Goal: Information Seeking & Learning: Learn about a topic

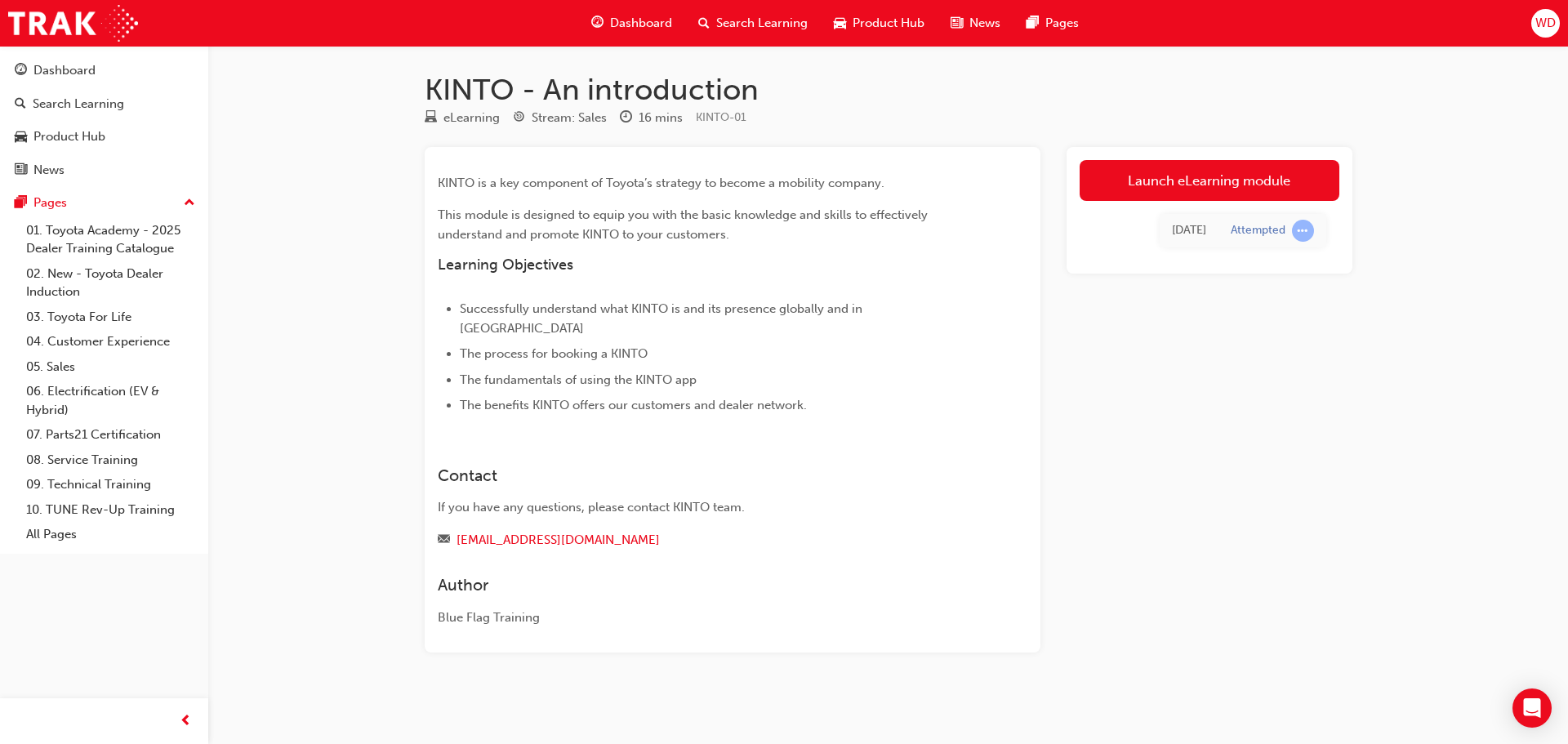
click at [654, 12] on div "Dashboard" at bounding box center [631, 23] width 107 height 34
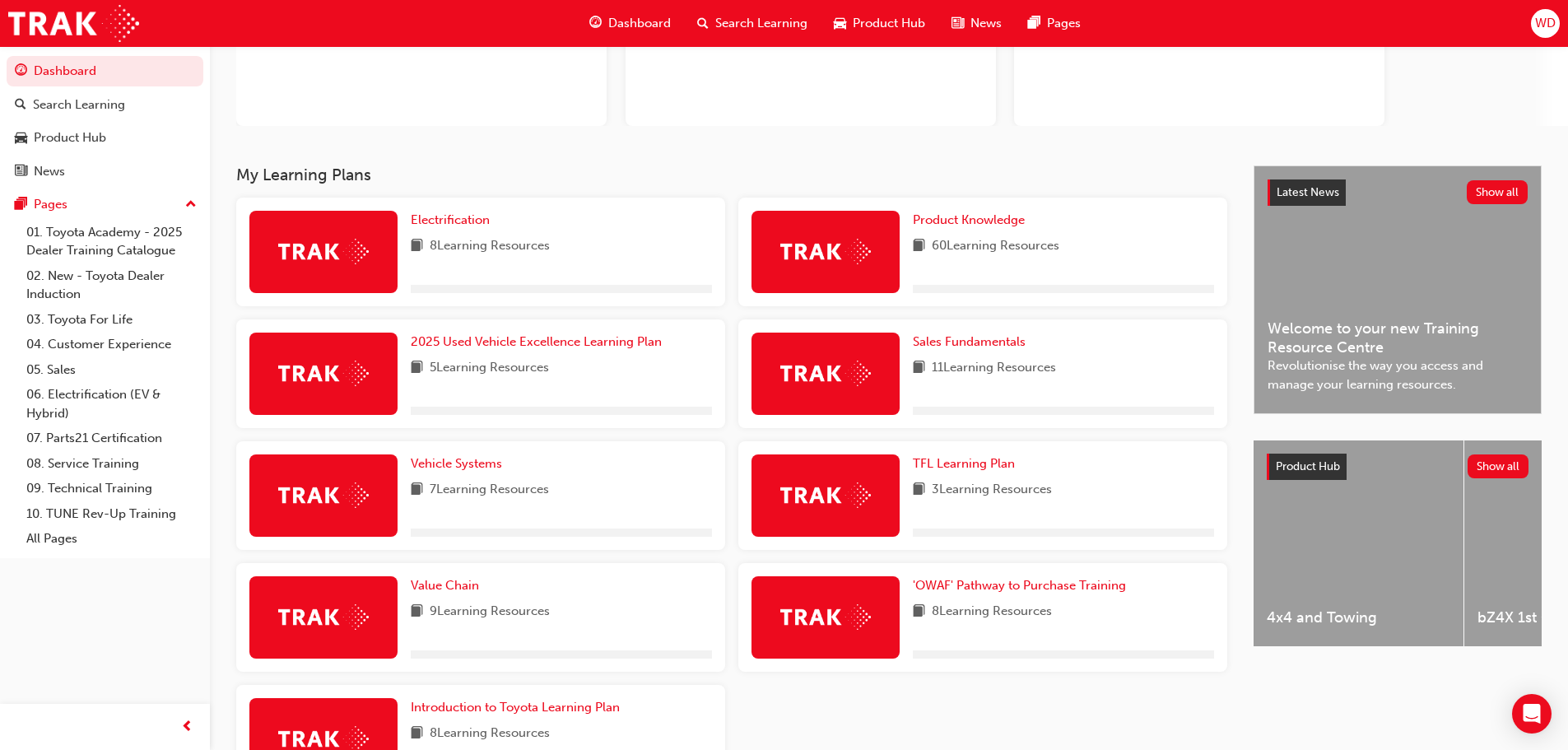
scroll to position [320, 0]
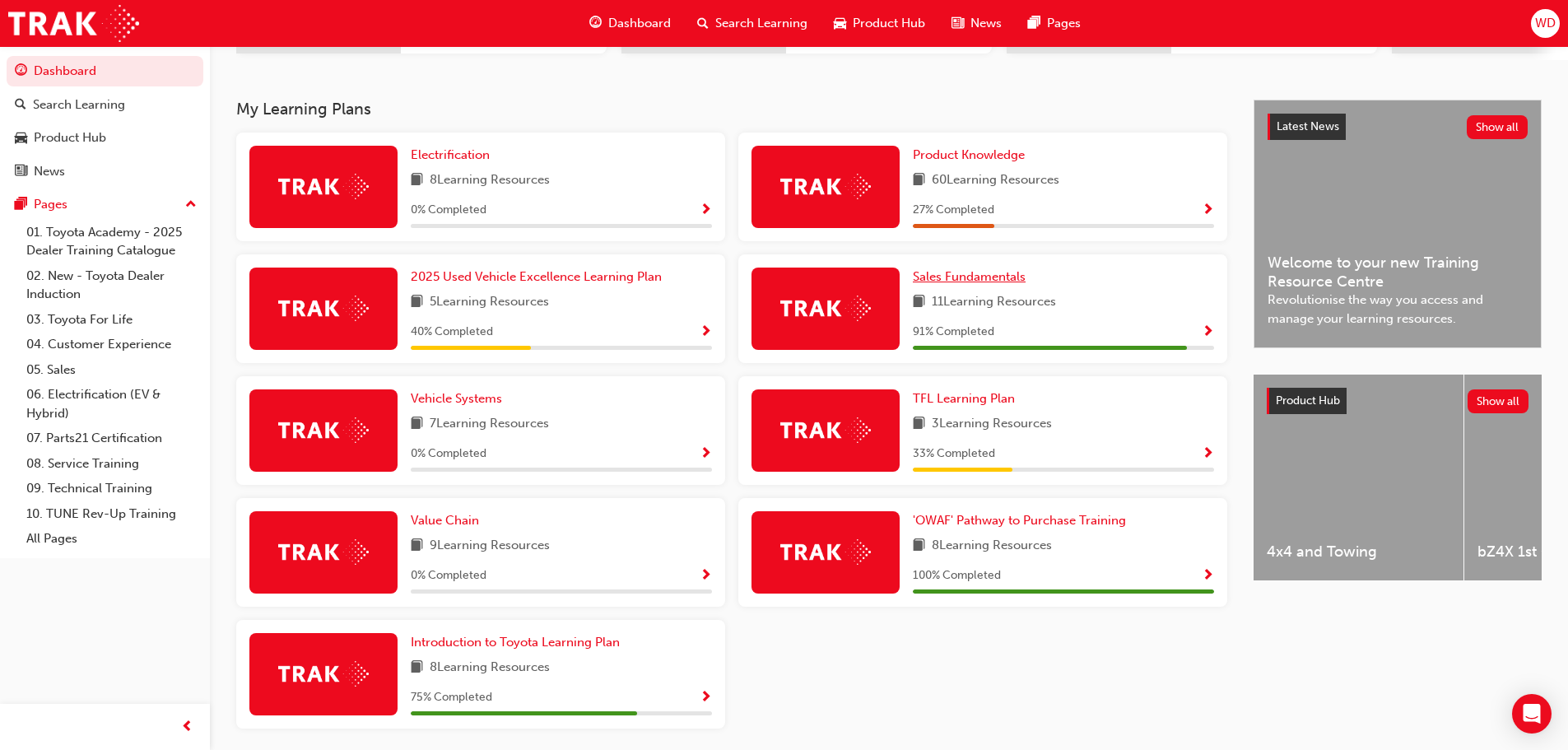
click at [994, 284] on span "Sales Fundamentals" at bounding box center [969, 276] width 113 height 15
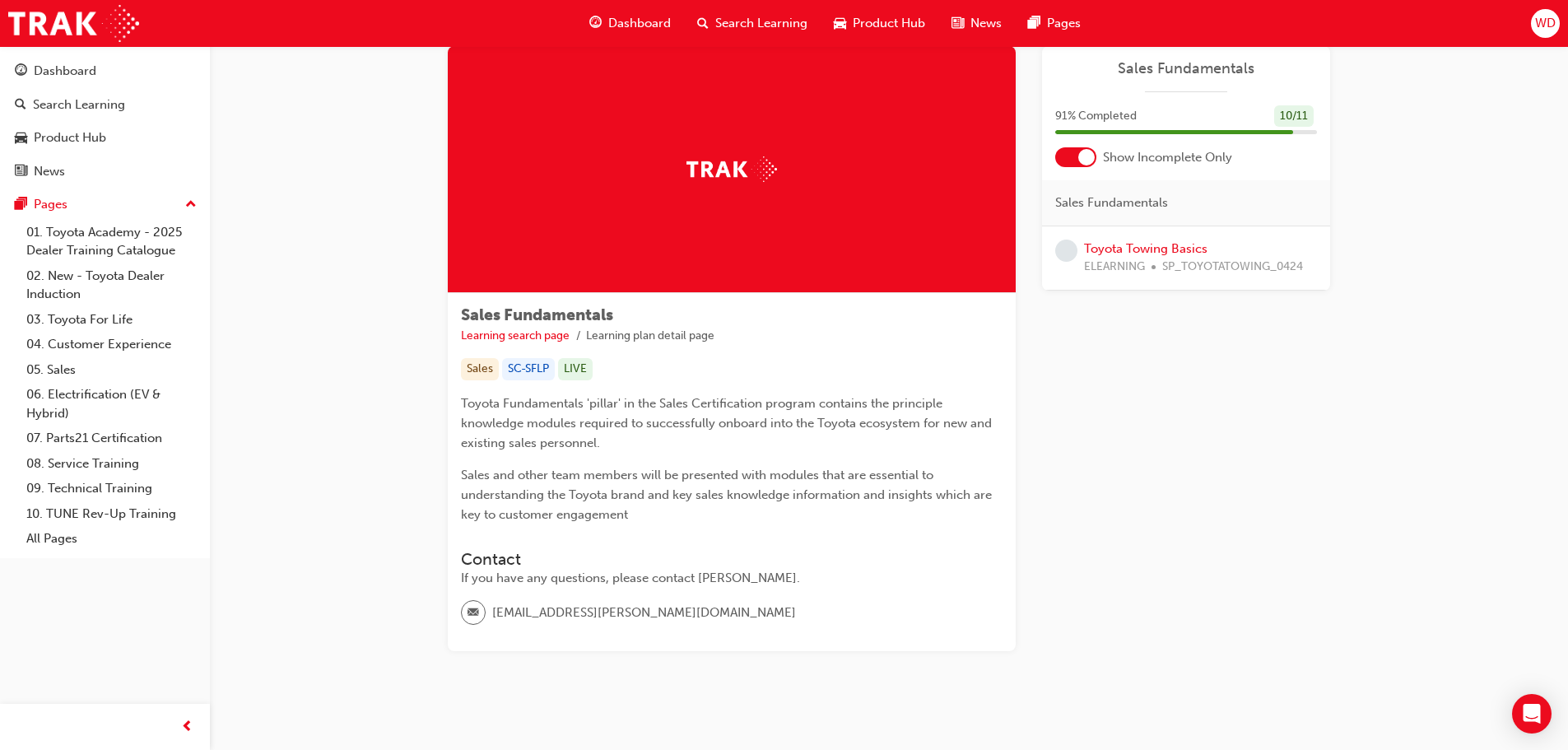
scroll to position [61, 0]
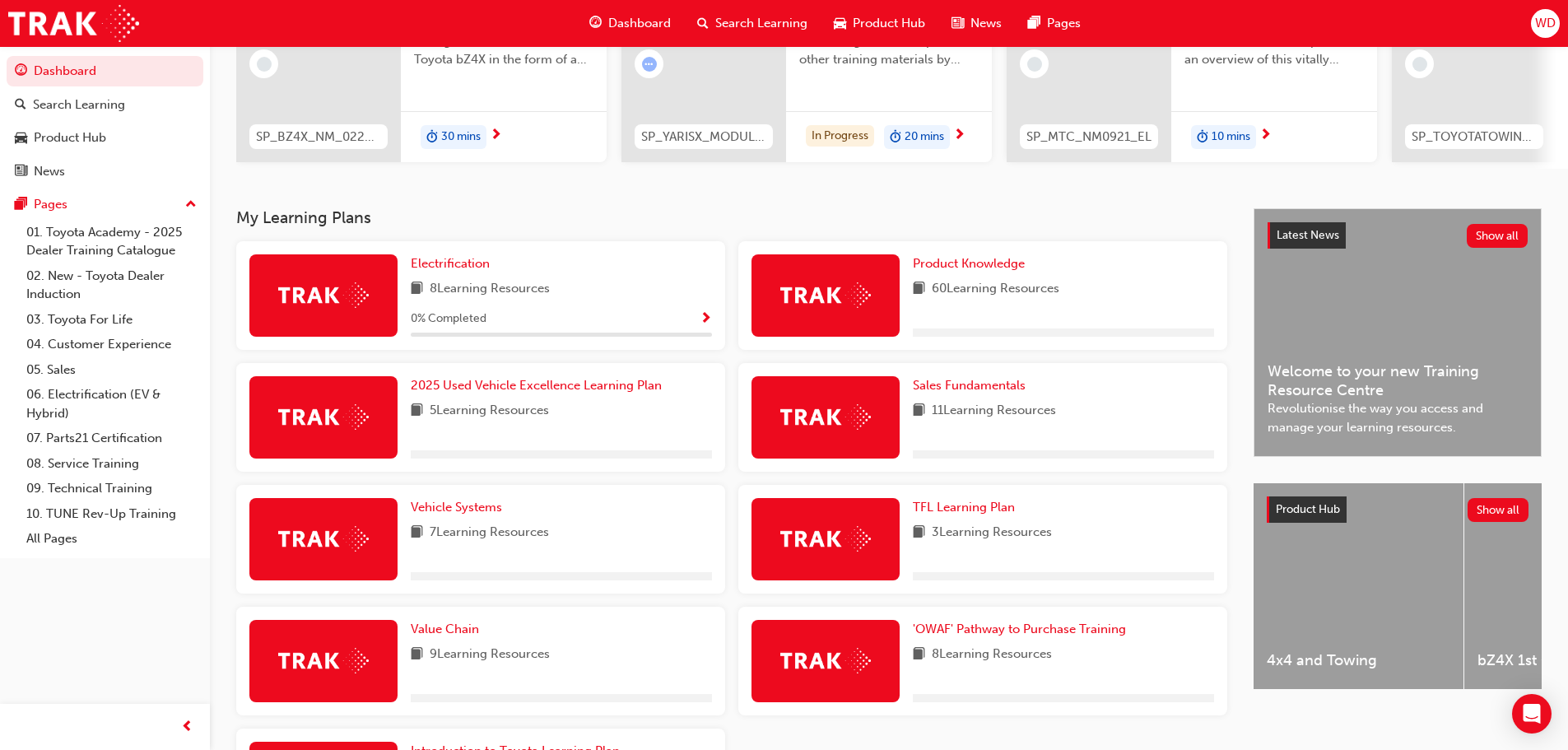
scroll to position [329, 0]
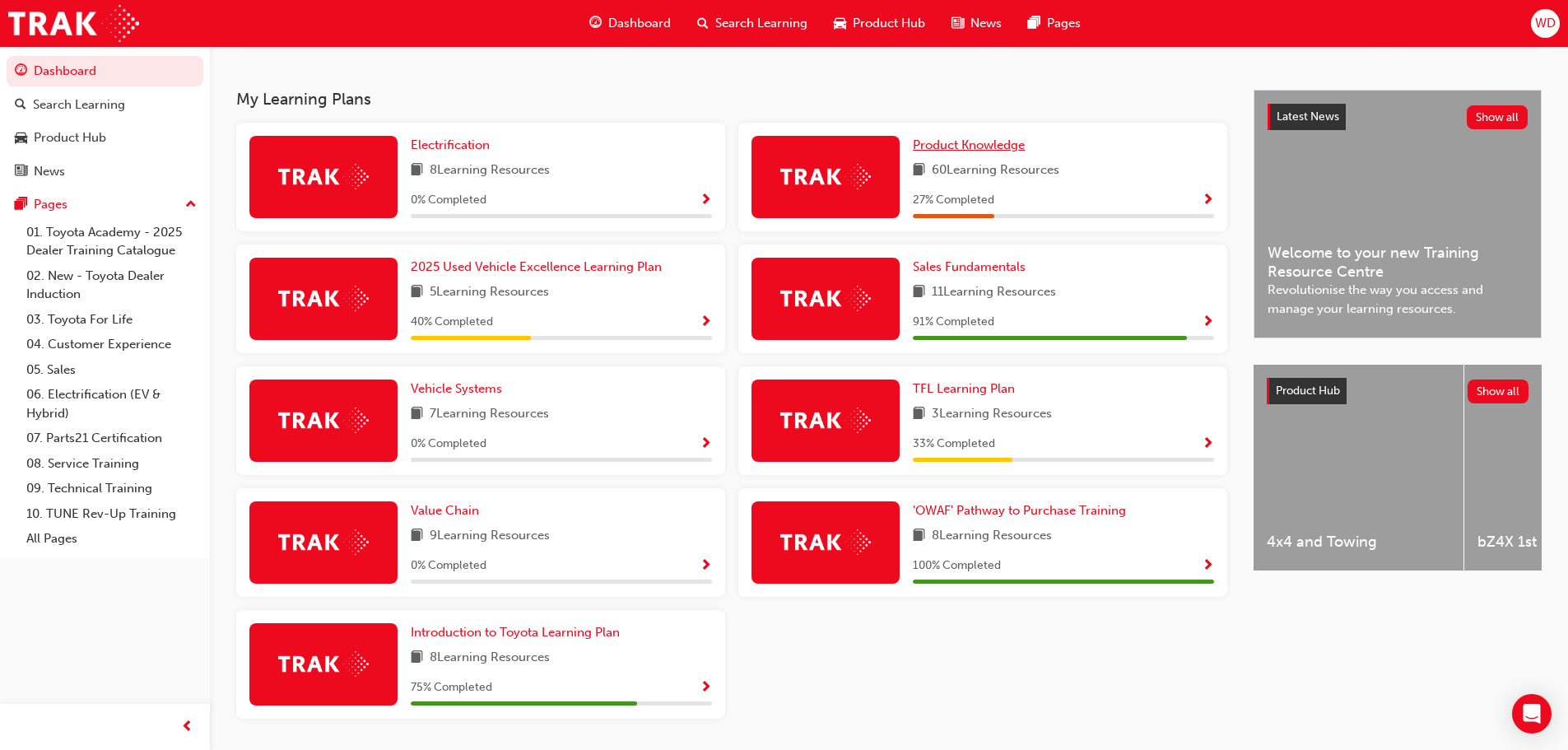
click at [933, 153] on span "Product Knowledge" at bounding box center [968, 145] width 112 height 15
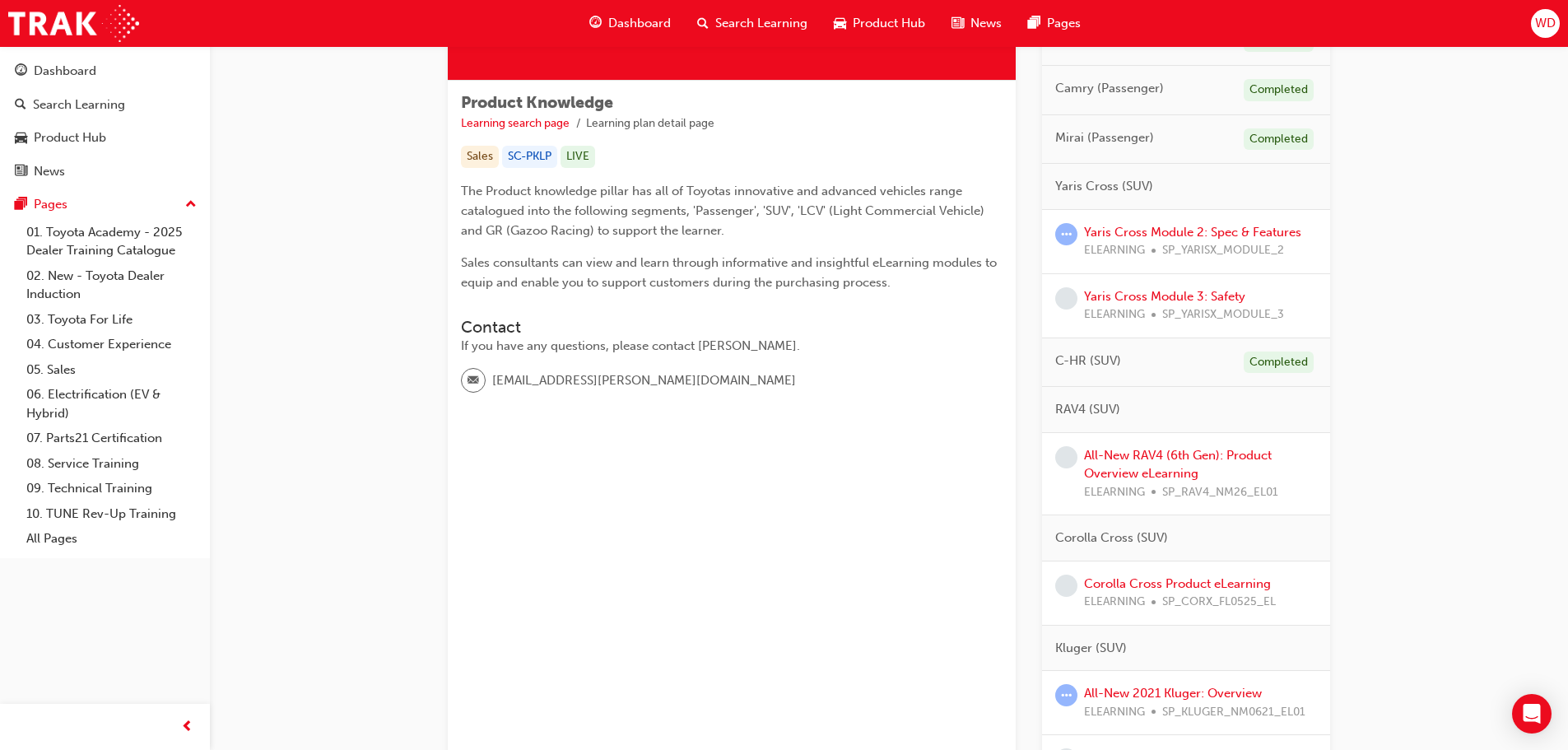
scroll to position [329, 0]
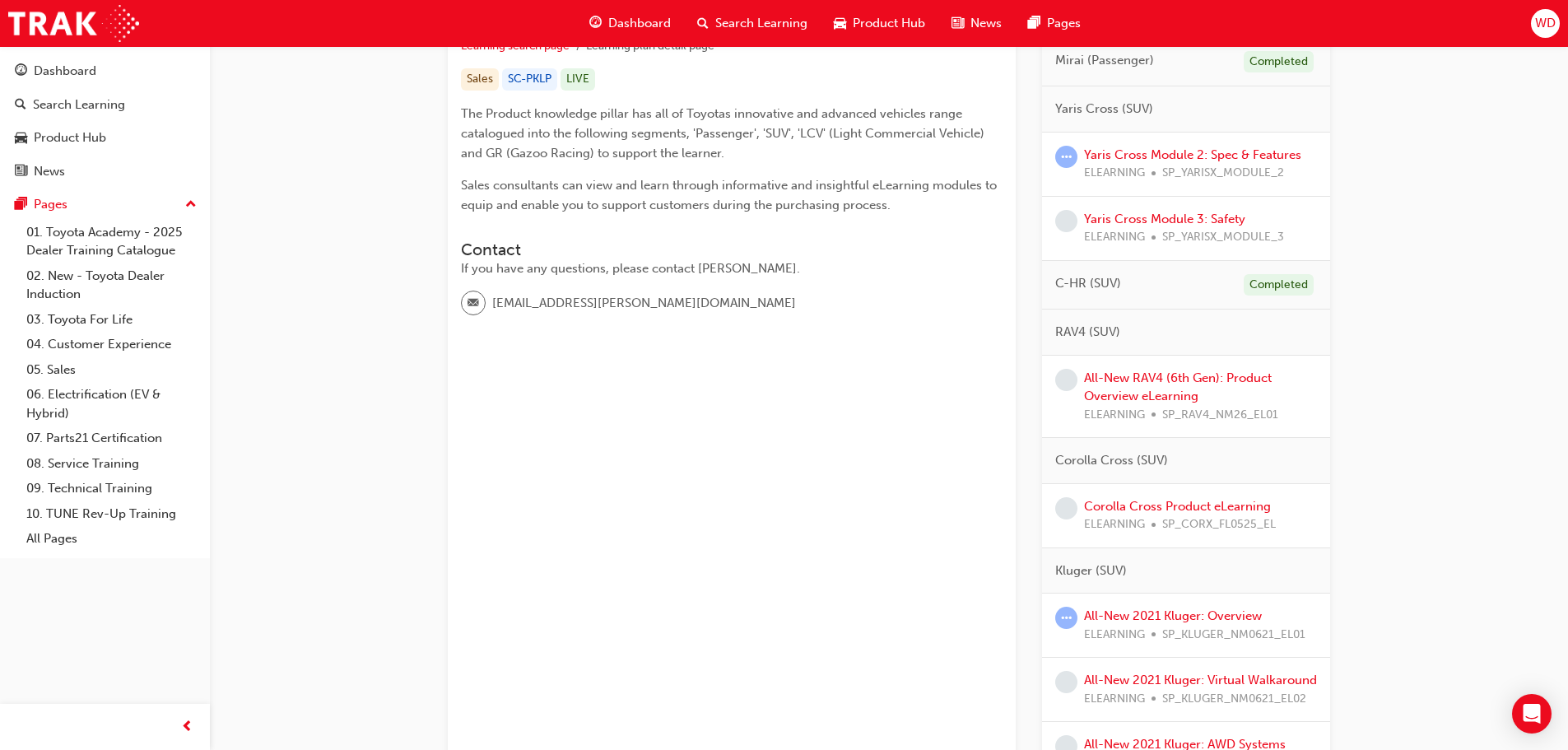
click at [1147, 387] on div "All-New RAV4 (6th Gen): Product Overview eLearning ELEARNING SP_RAV4_NM26_EL01" at bounding box center [1200, 397] width 233 height 56
click at [1121, 402] on link "All-New RAV4 (6th Gen): Product Overview eLearning" at bounding box center [1177, 387] width 187 height 34
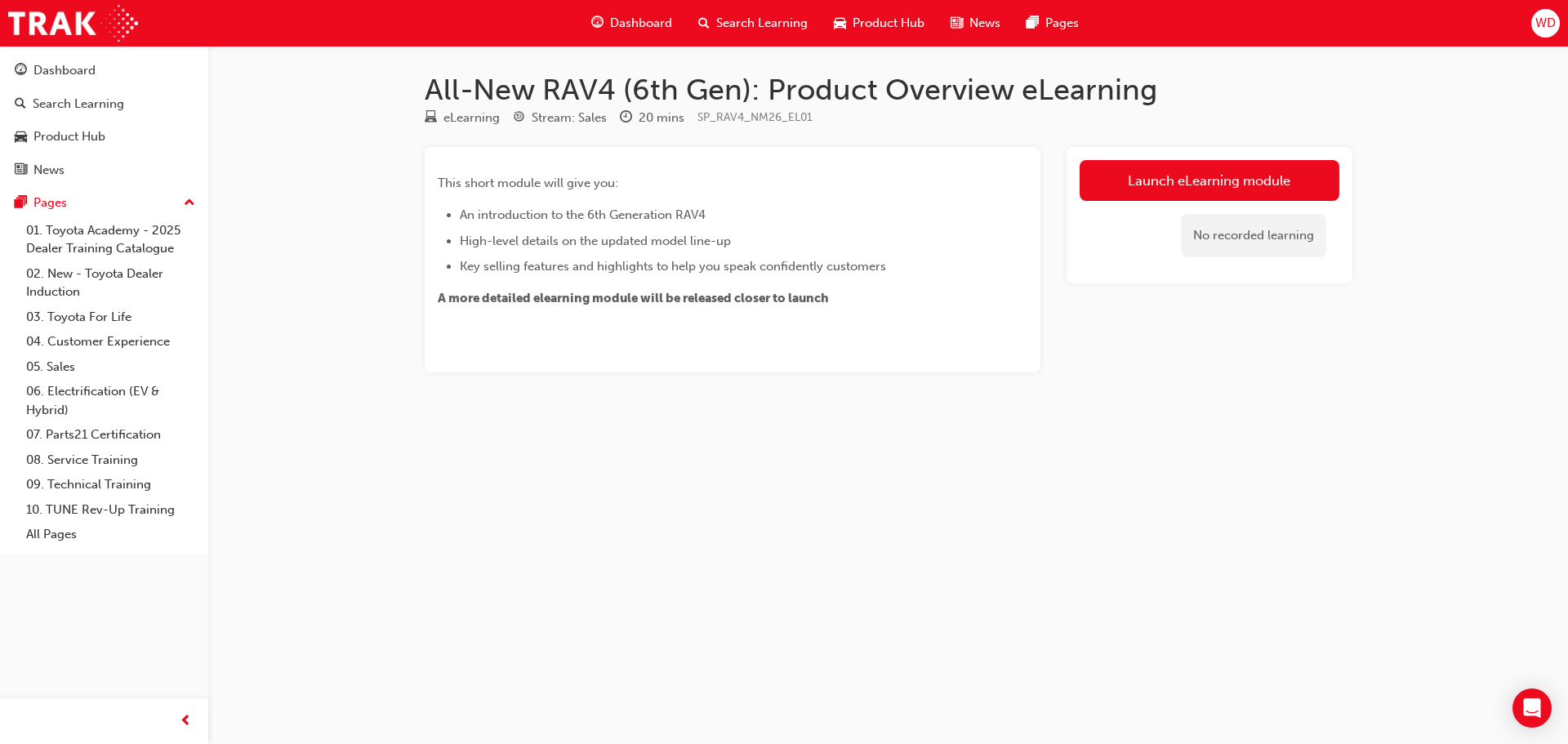
click at [1180, 208] on div "No recorded learning" at bounding box center [1210, 236] width 260 height 69
click at [1192, 182] on link "Launch eLearning module" at bounding box center [1210, 180] width 260 height 40
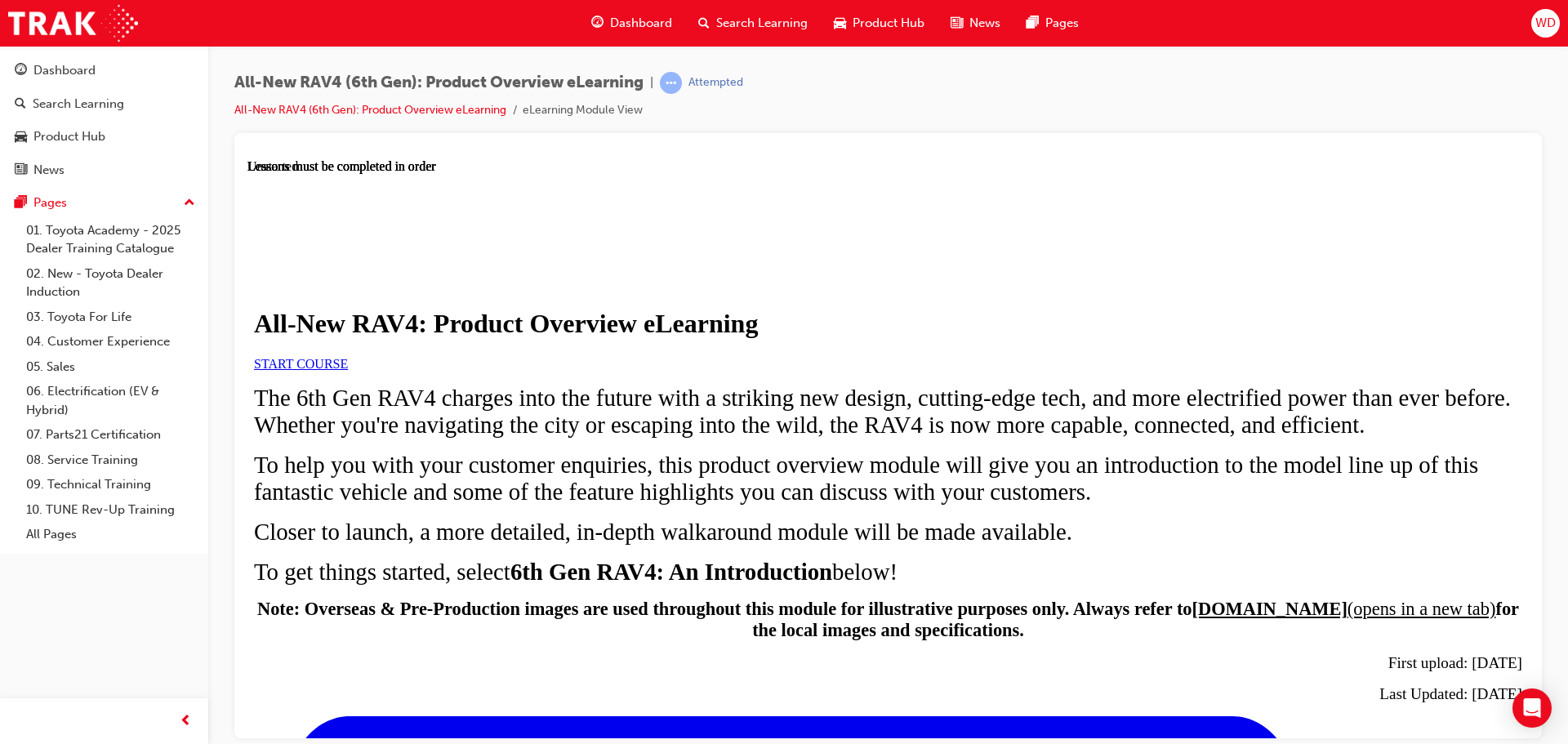
click at [348, 370] on span "START COURSE" at bounding box center [301, 363] width 93 height 13
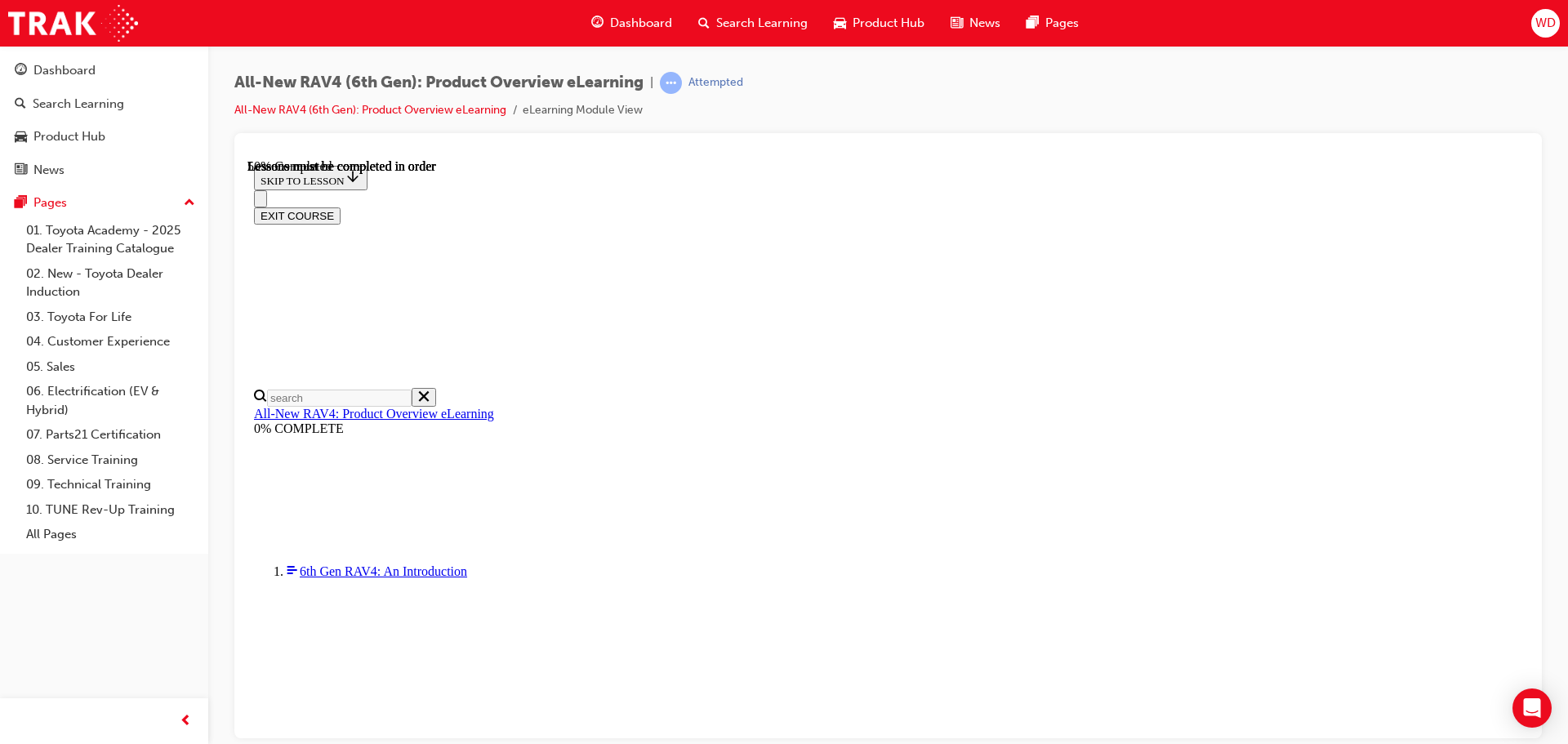
scroll to position [1528, 0]
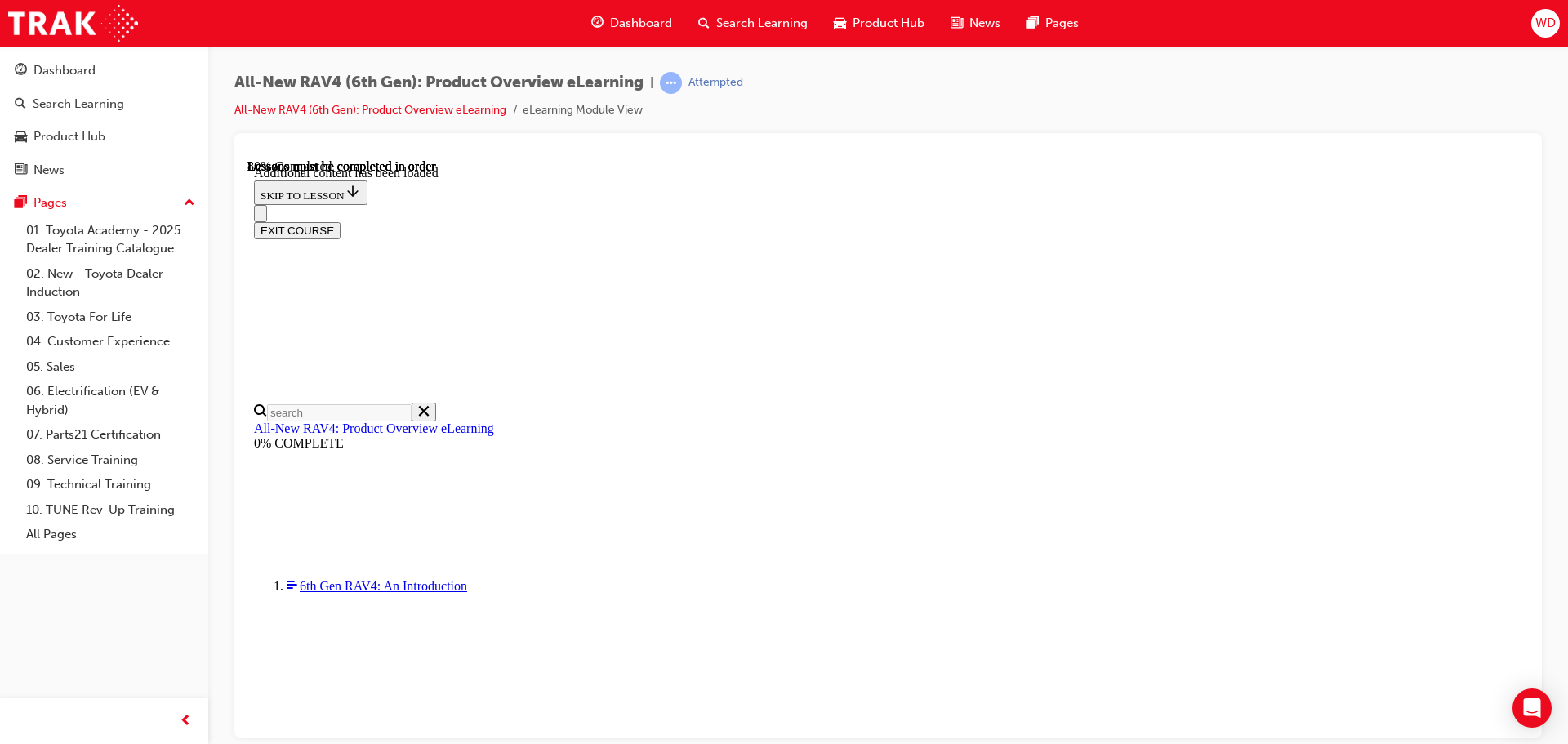
scroll to position [2411, 0]
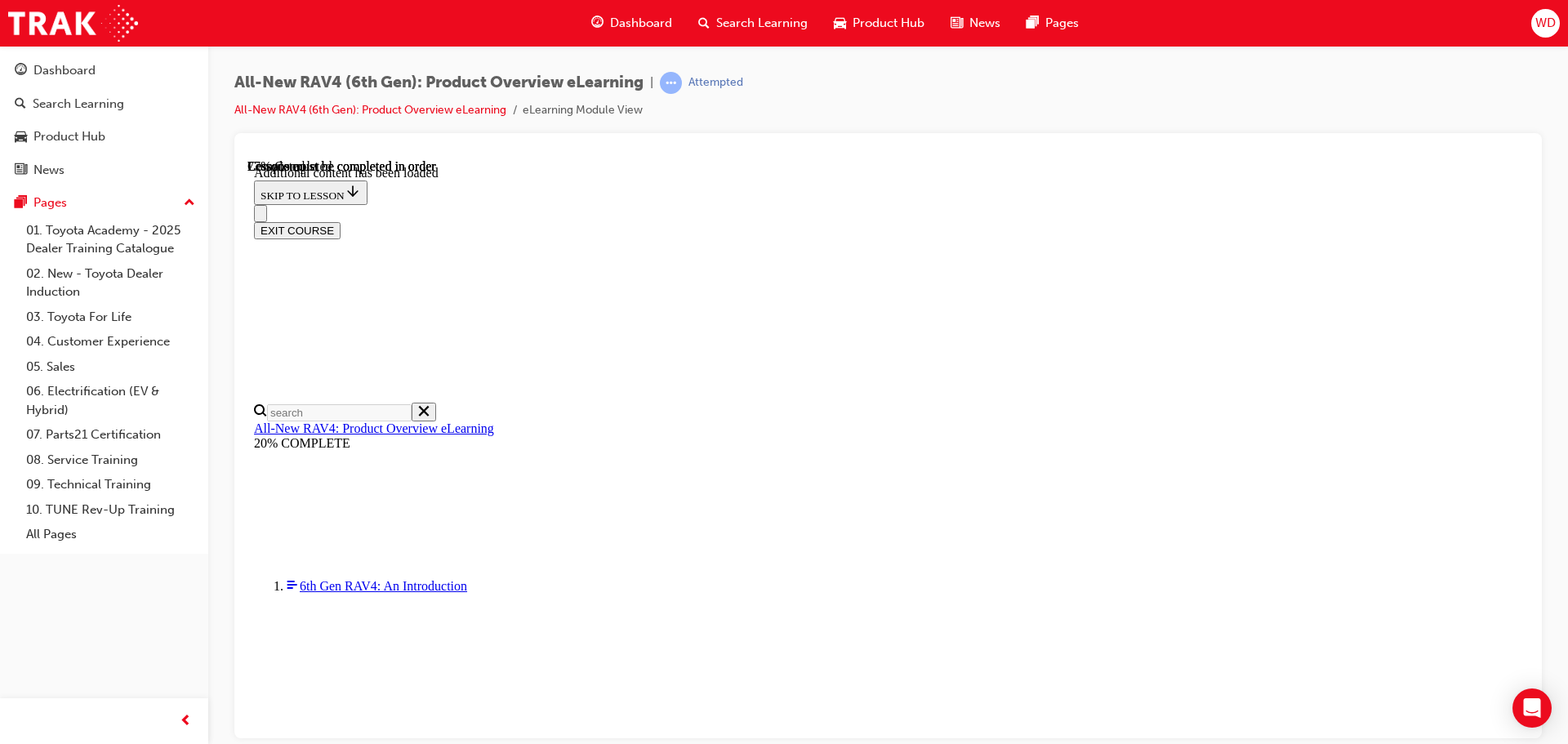
scroll to position [2290, 0]
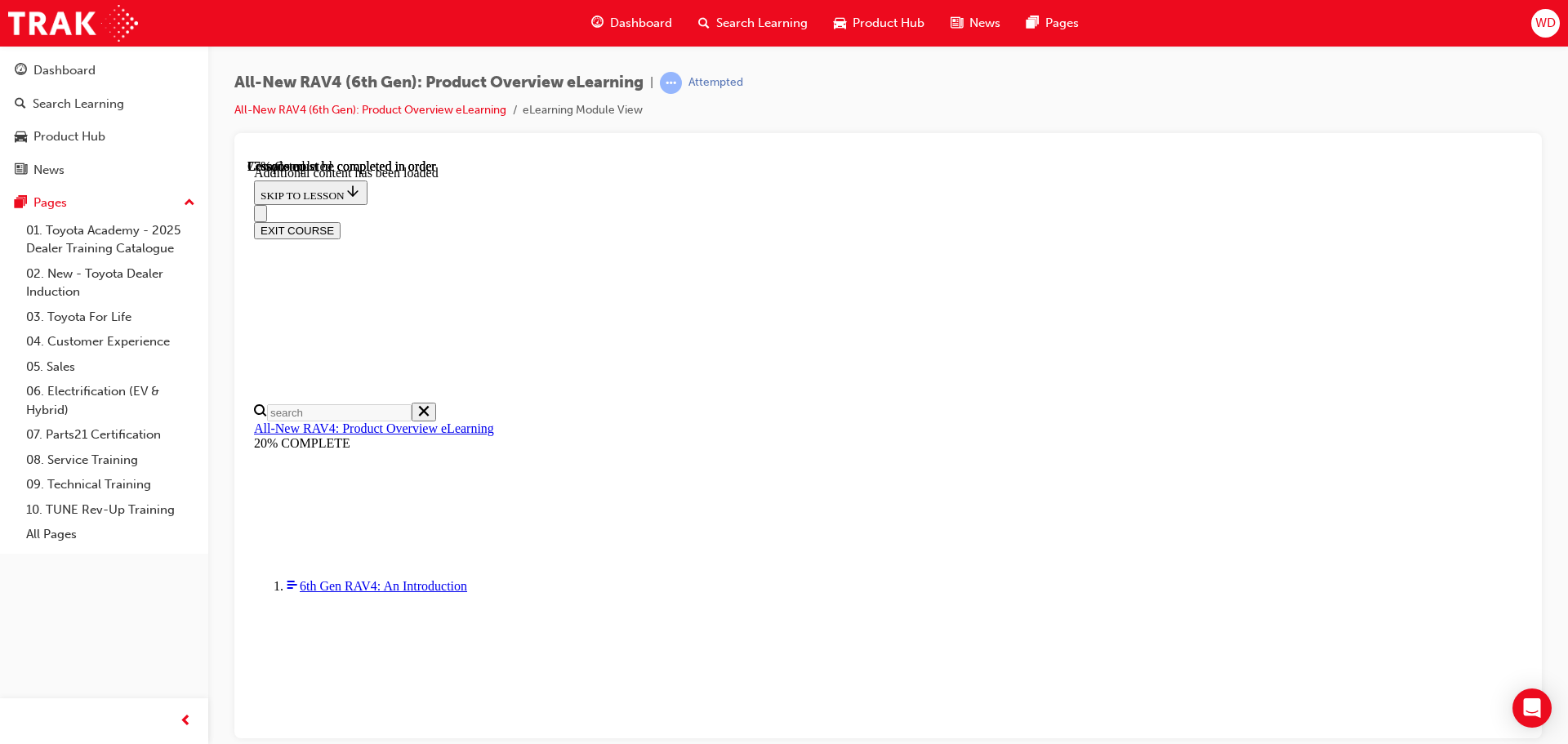
scroll to position [0, 0]
drag, startPoint x: 772, startPoint y: 472, endPoint x: 842, endPoint y: 471, distance: 70.0
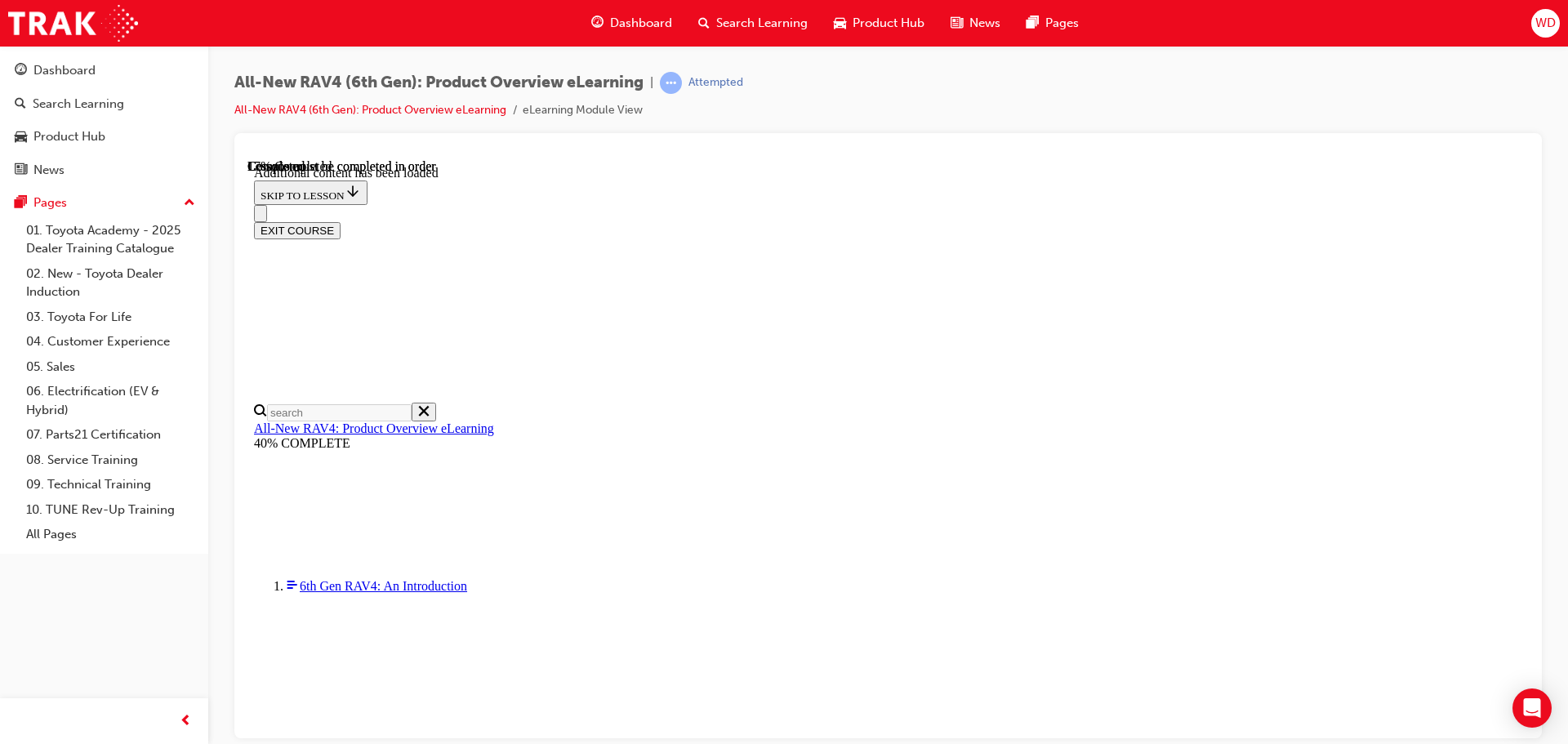
scroll to position [57, 0]
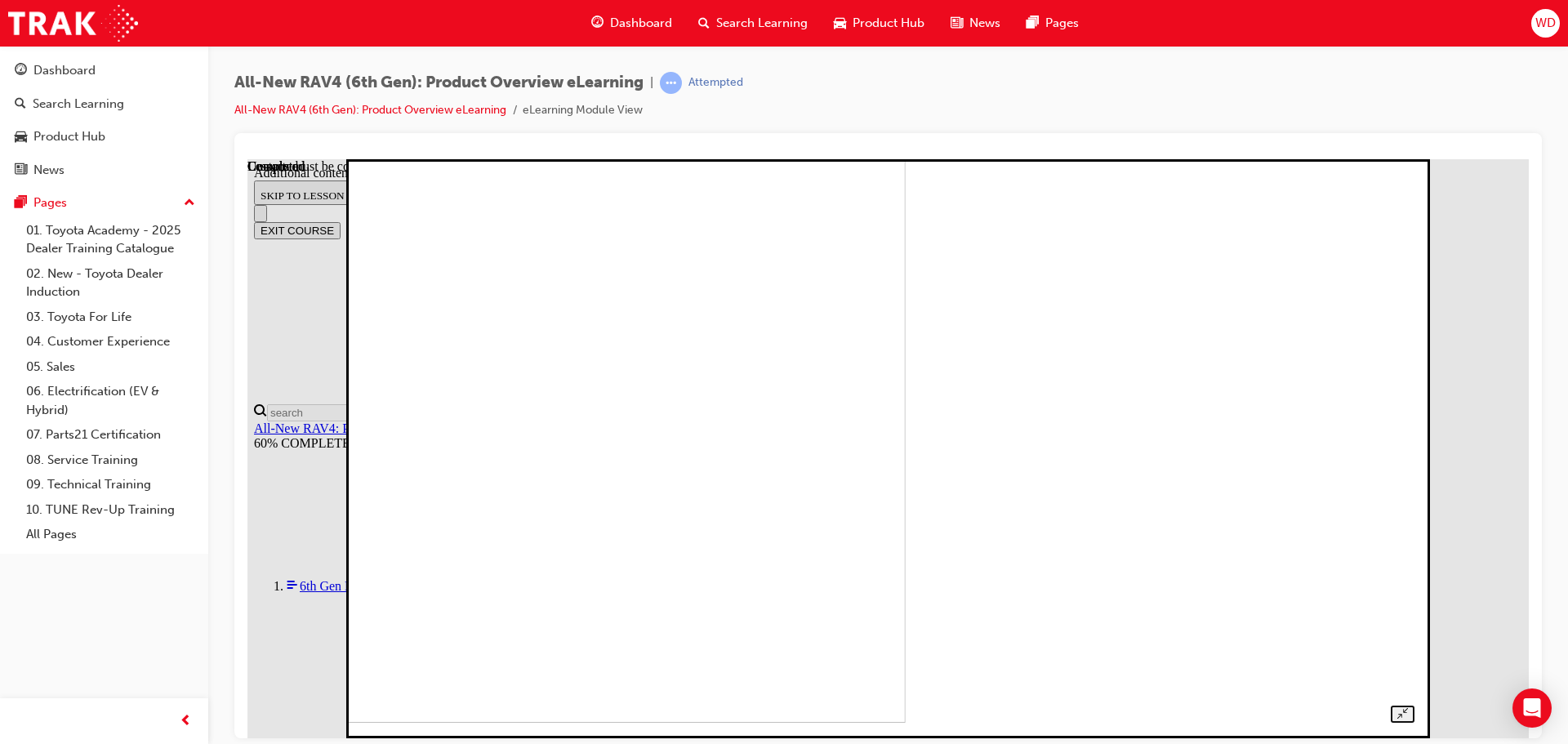
click at [904, 371] on img at bounding box center [390, 432] width 1029 height 579
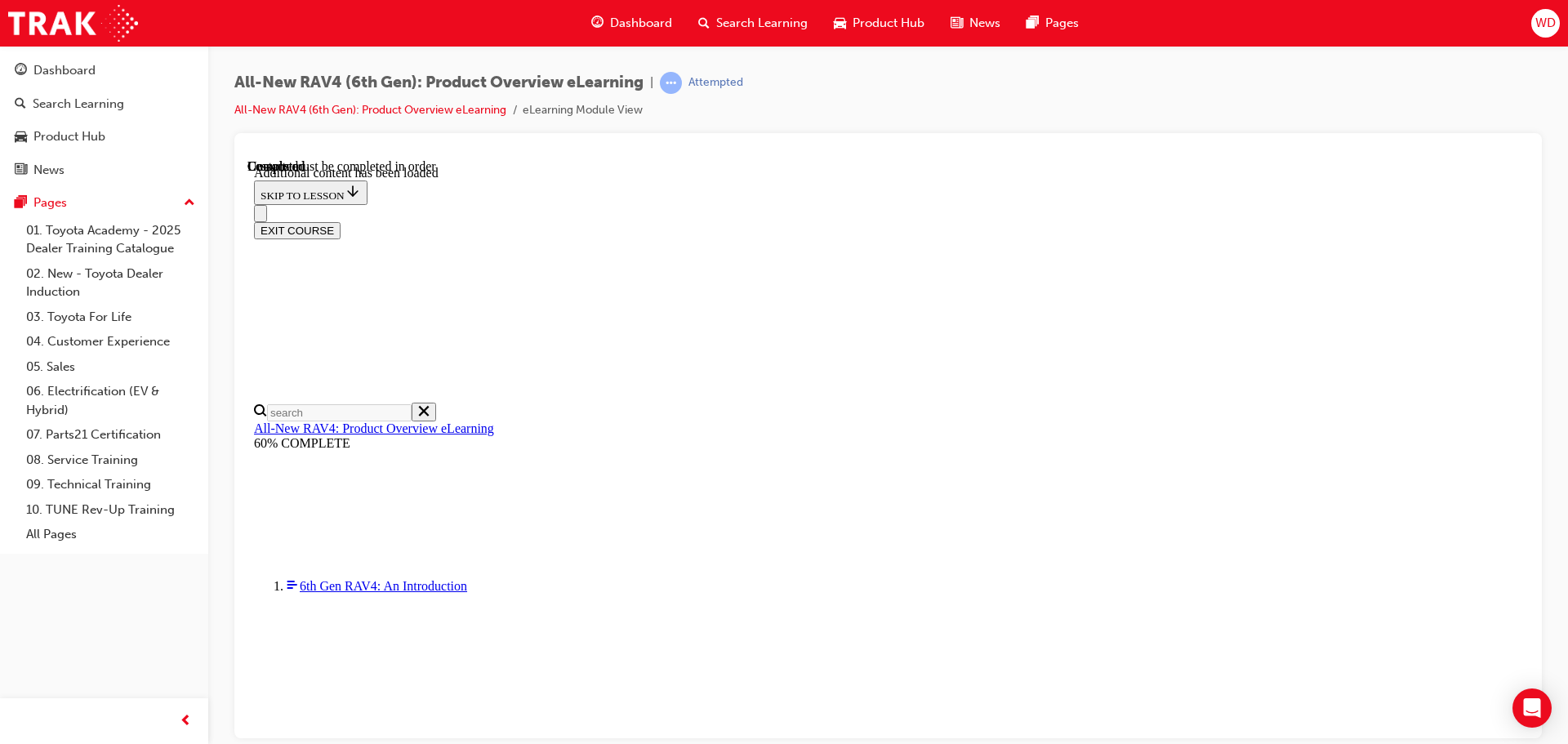
radio input "true"
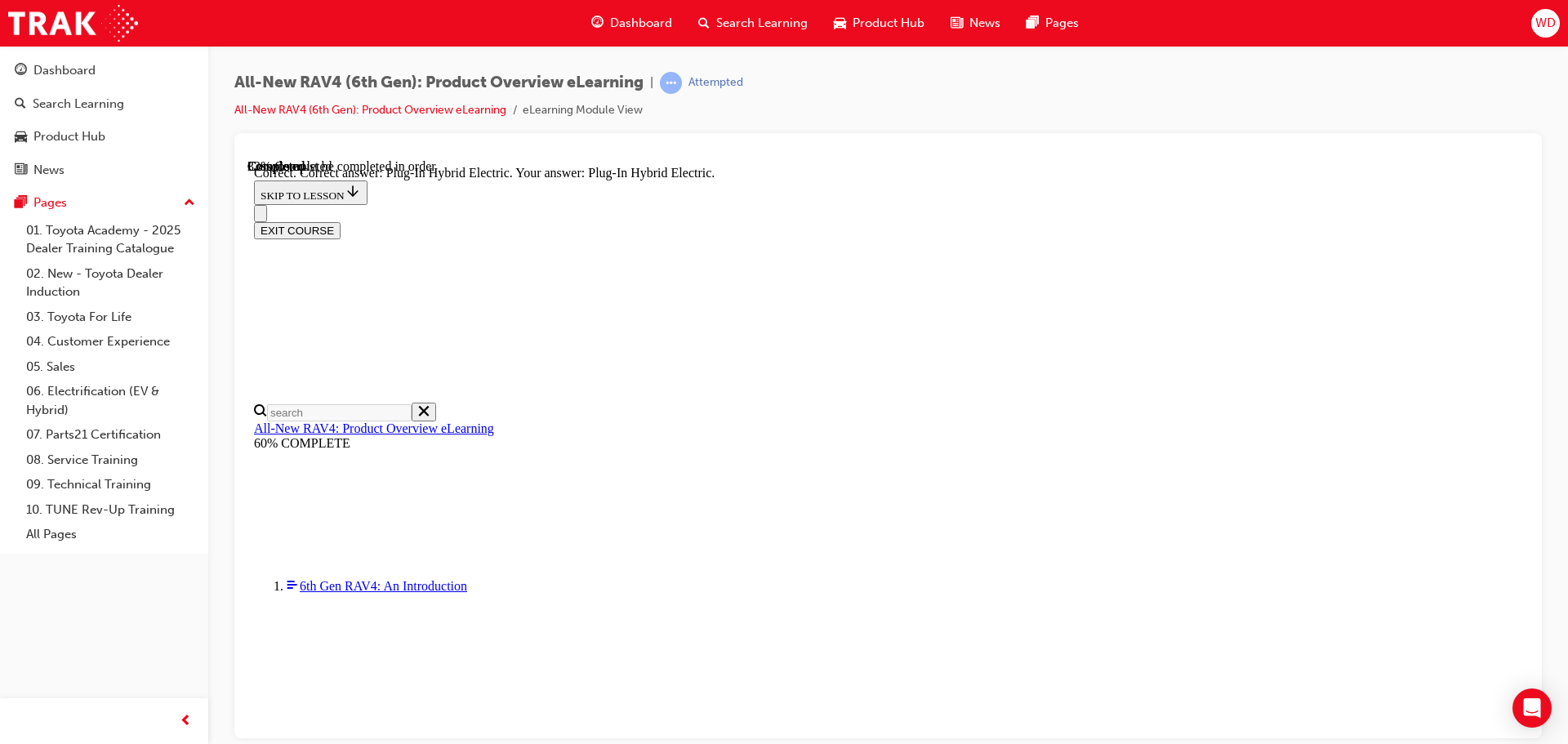
radio input "true"
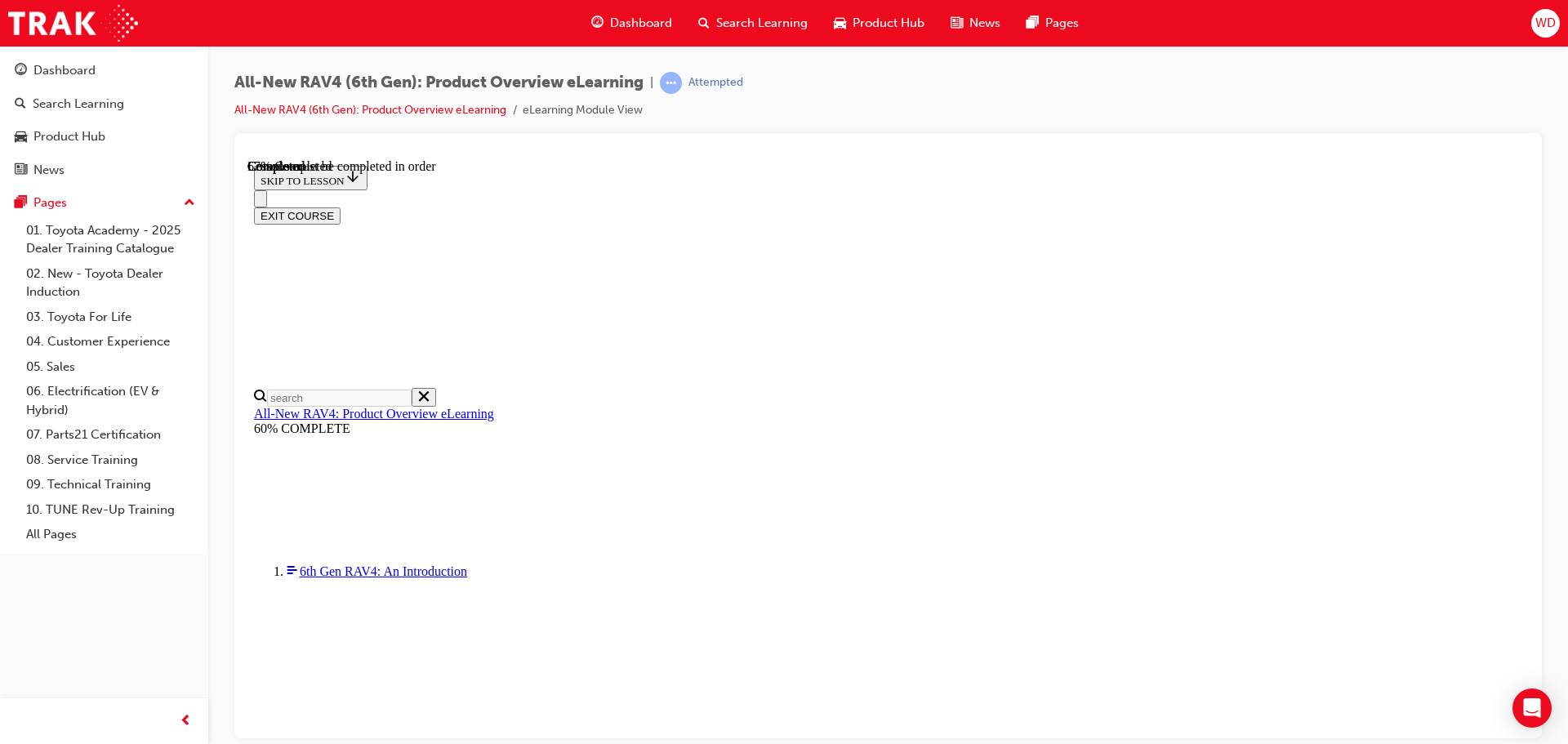
scroll to position [541, 0]
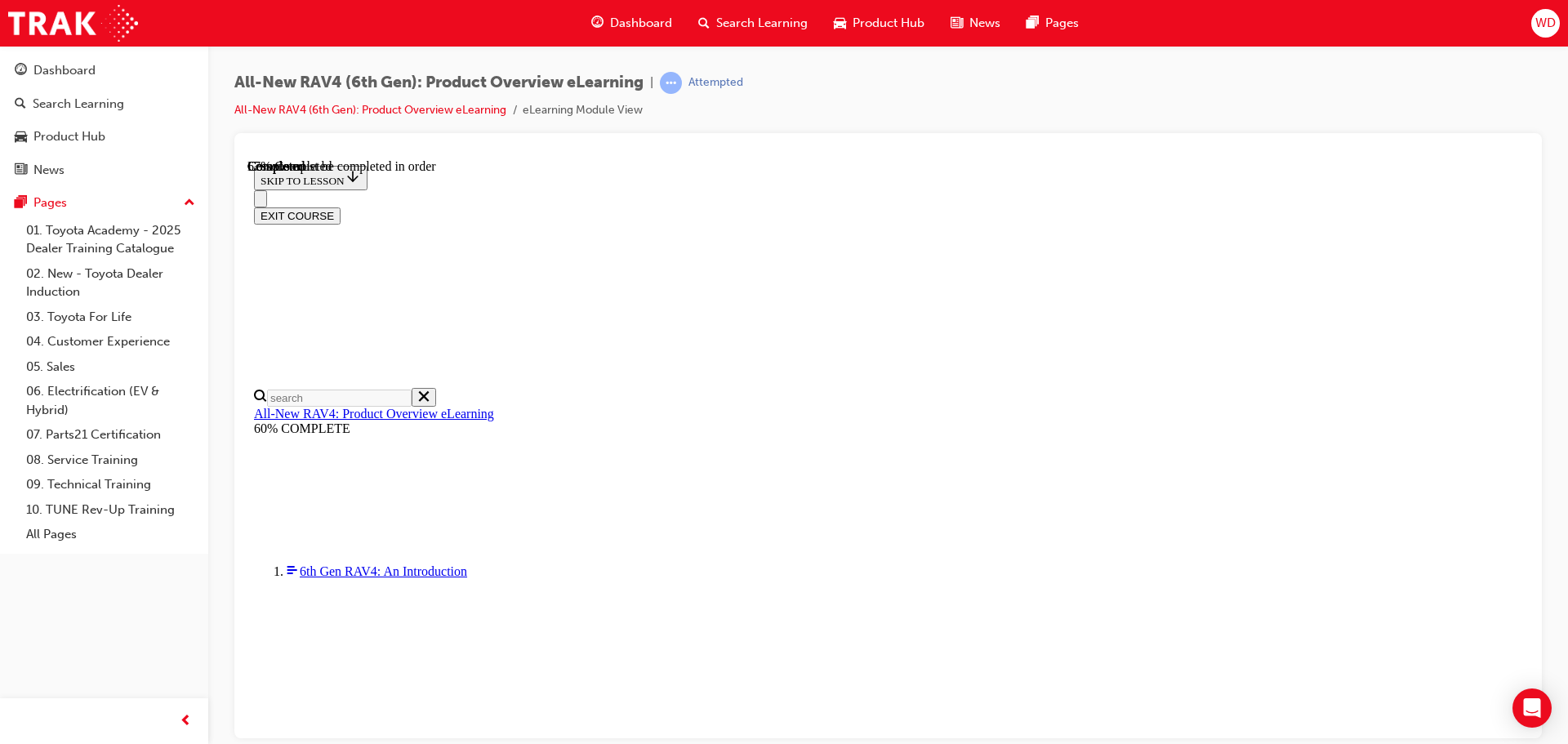
checkbox input "false"
checkbox input "true"
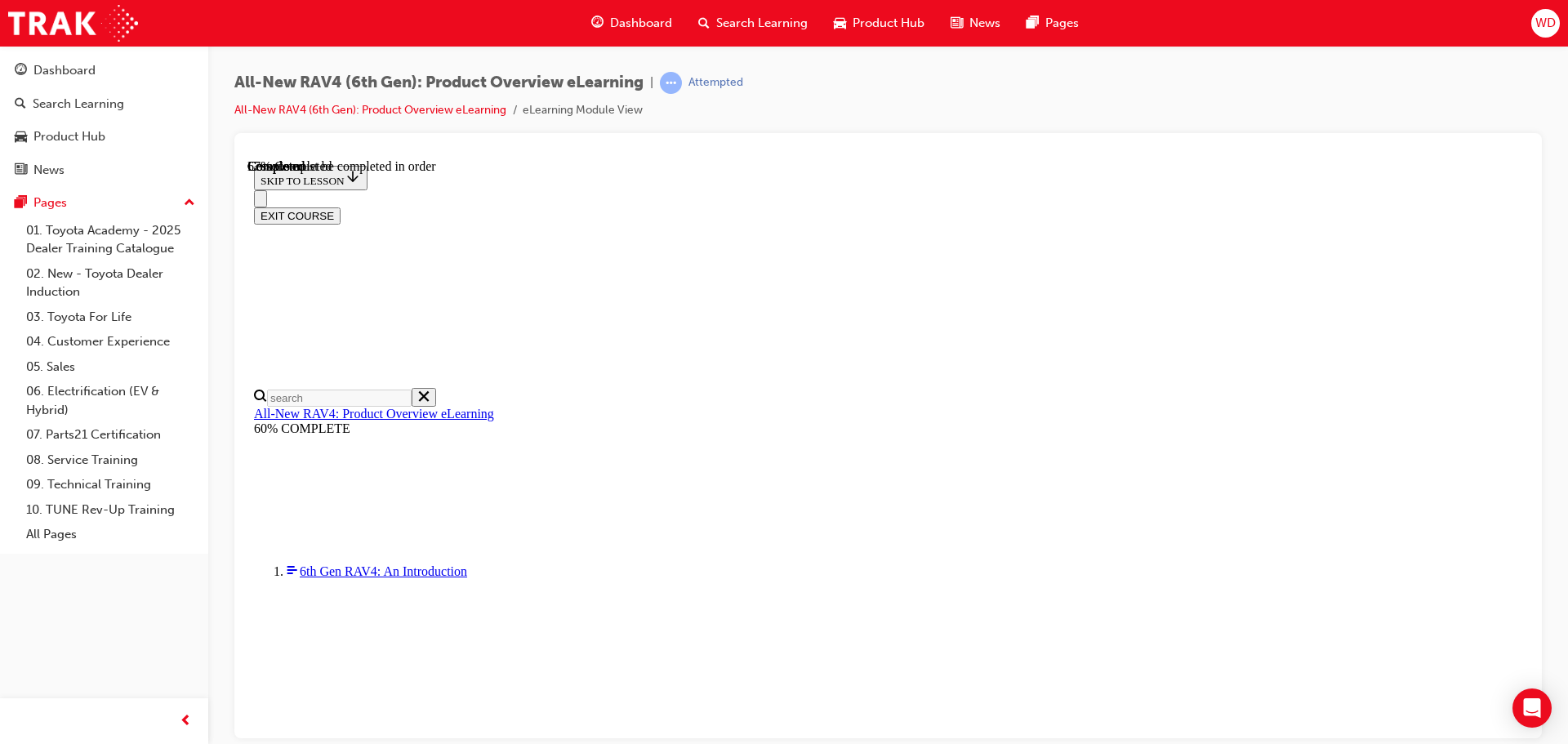
checkbox input "true"
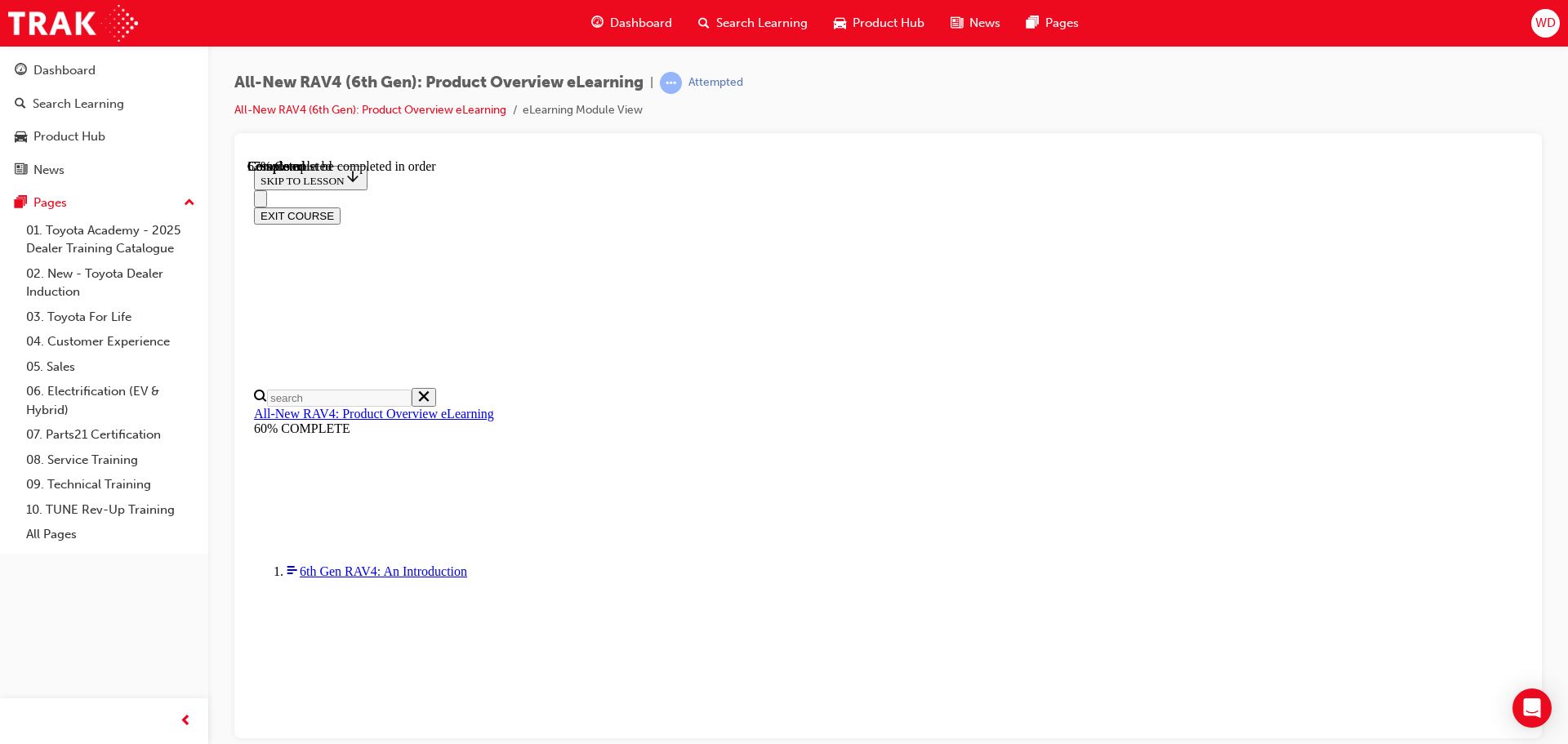
checkbox input "true"
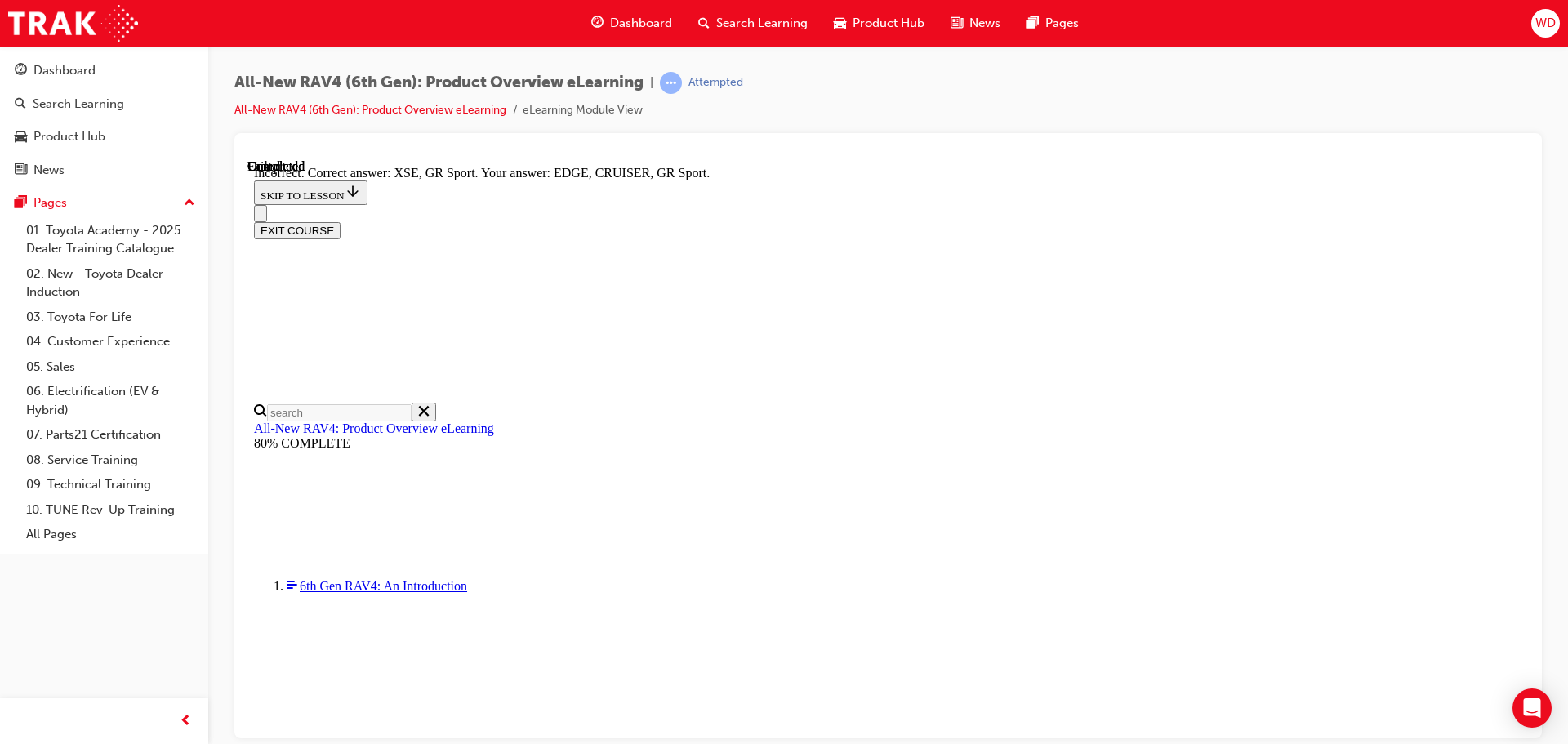
scroll to position [641, 0]
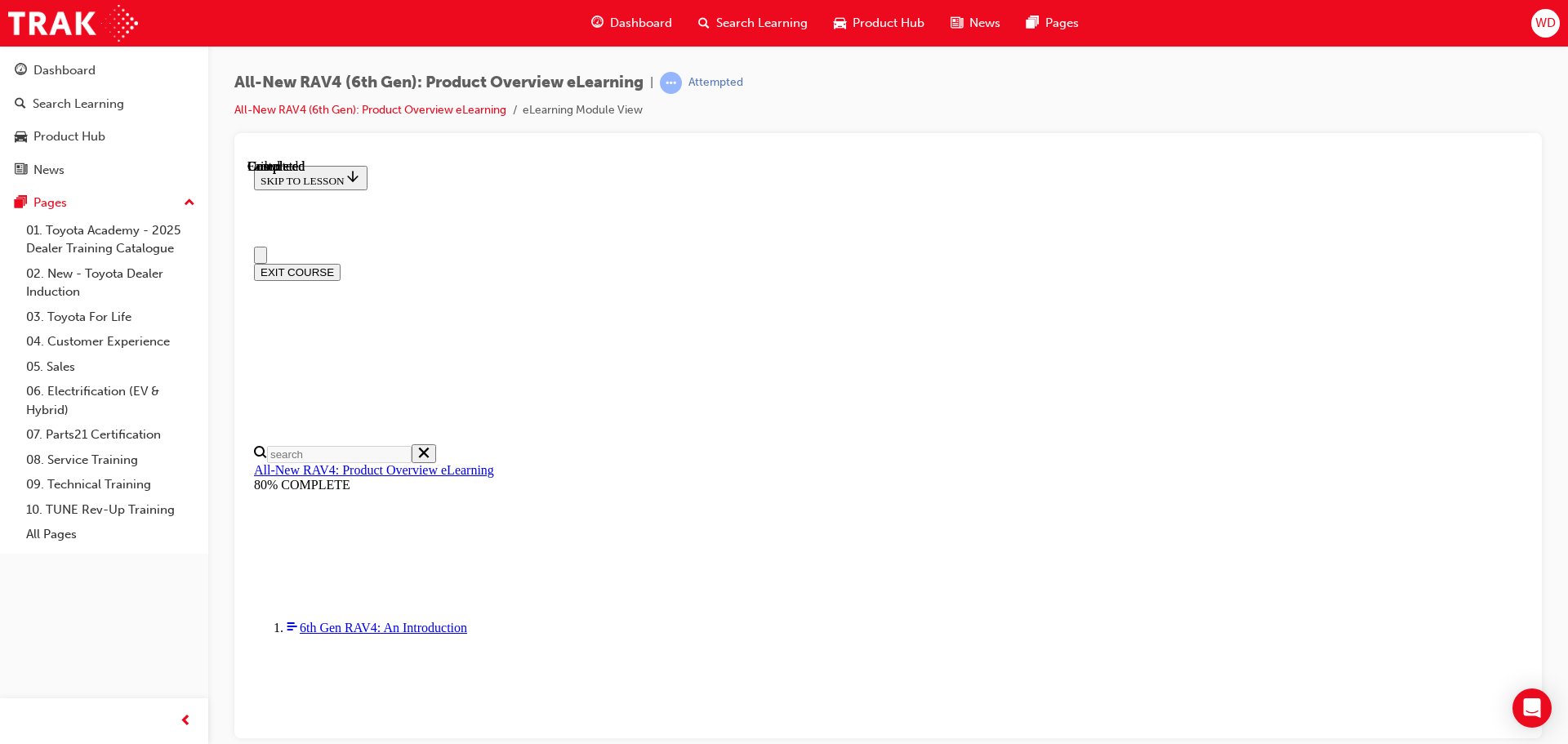
scroll to position [319, 0]
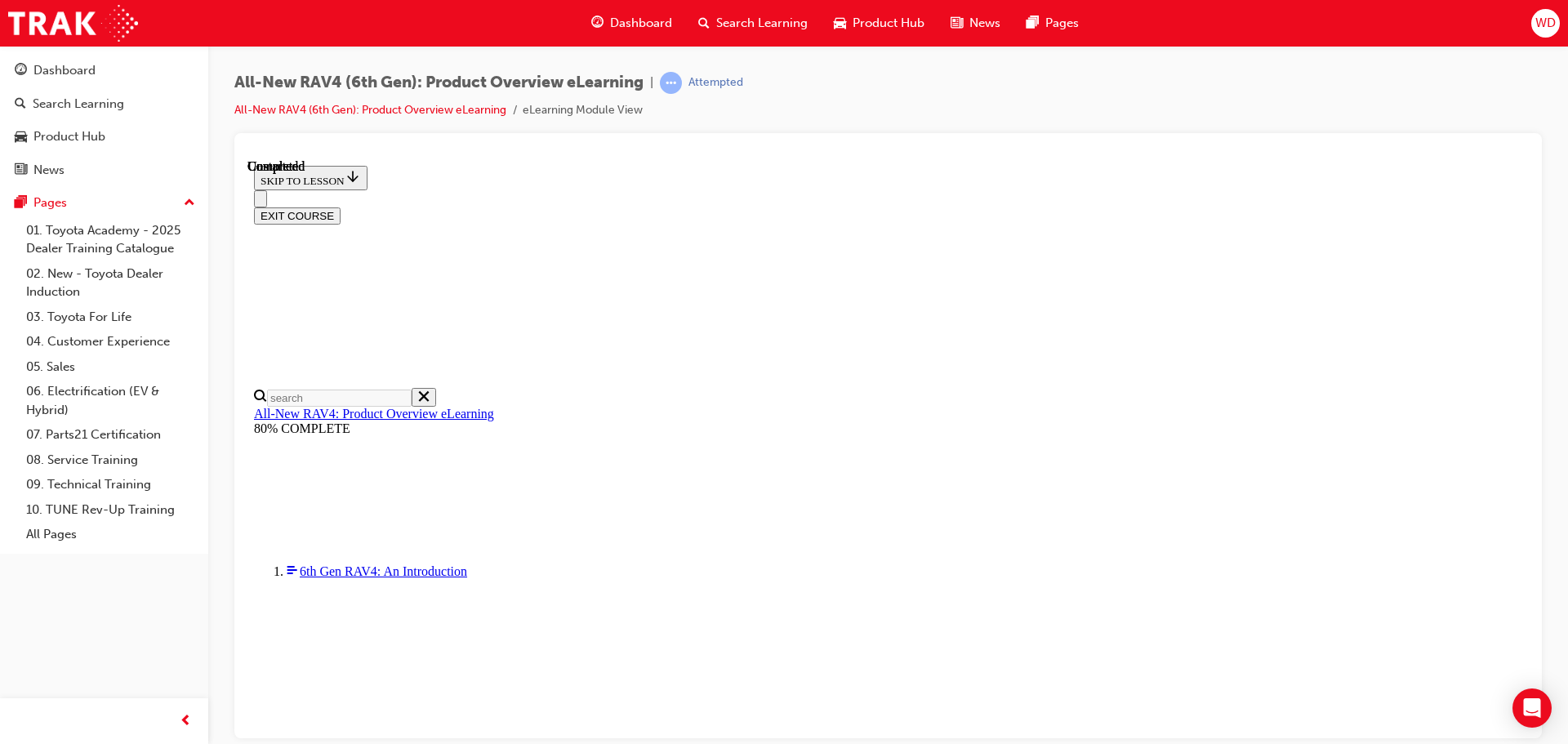
scroll to position [419, 0]
radio input "true"
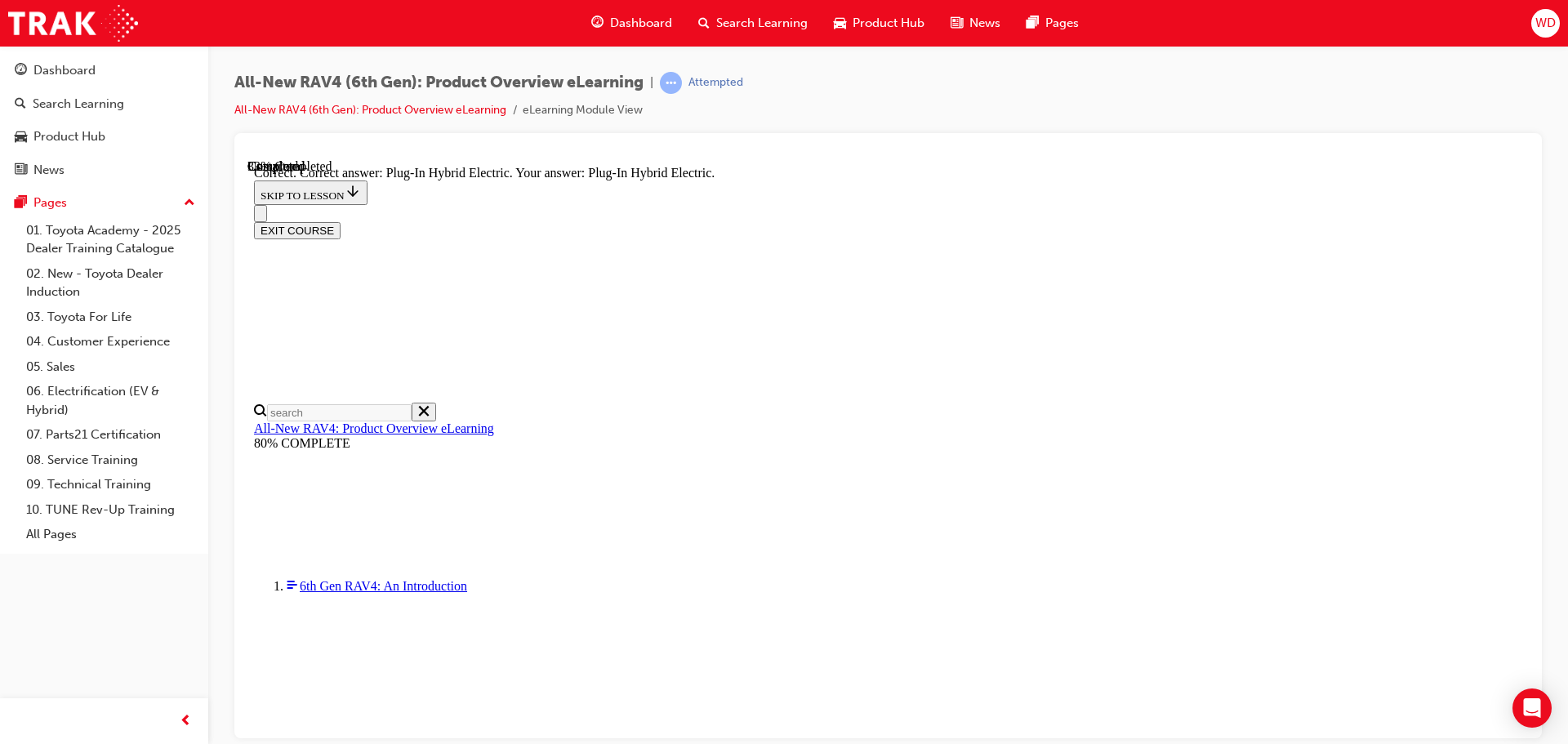
scroll to position [518, 0]
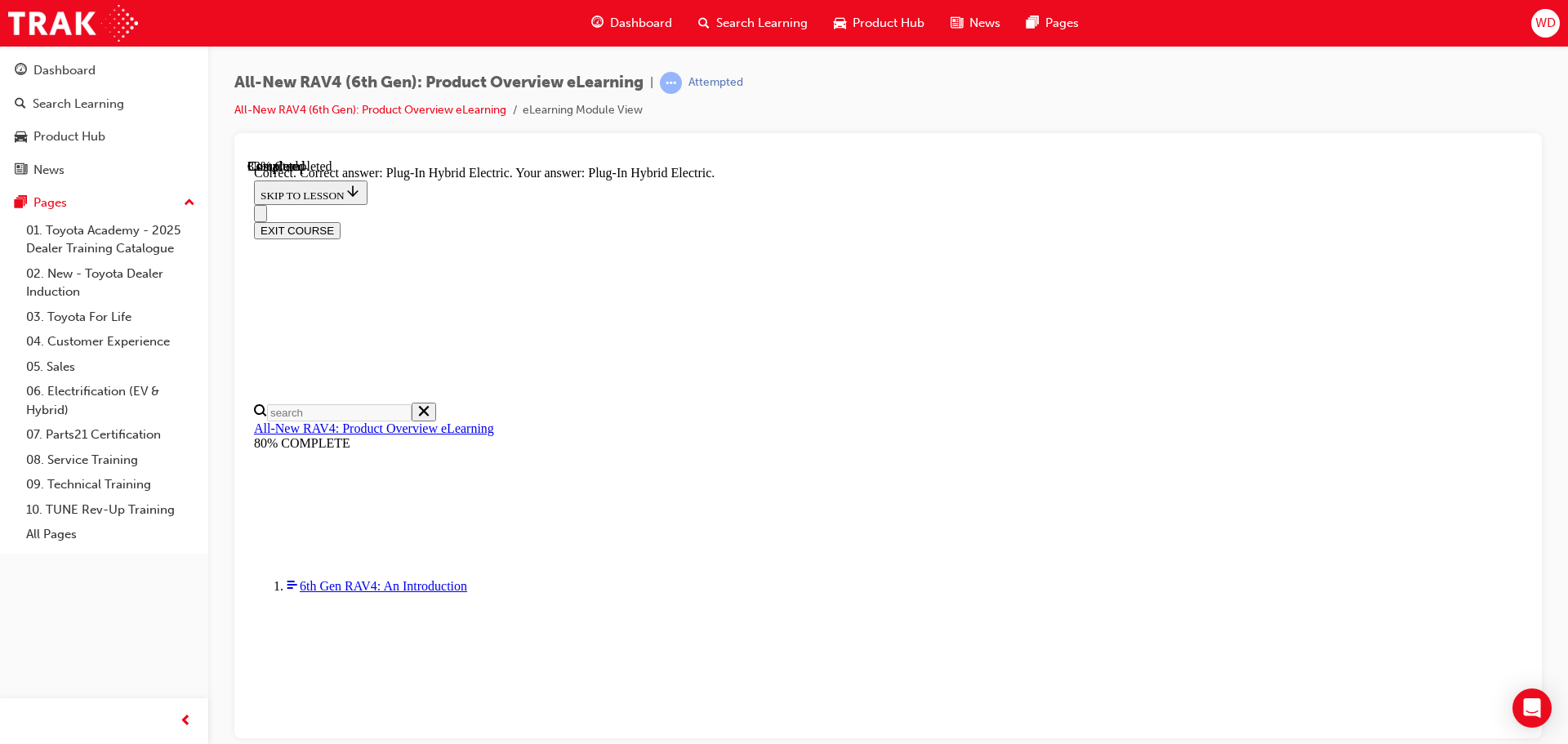
radio input "true"
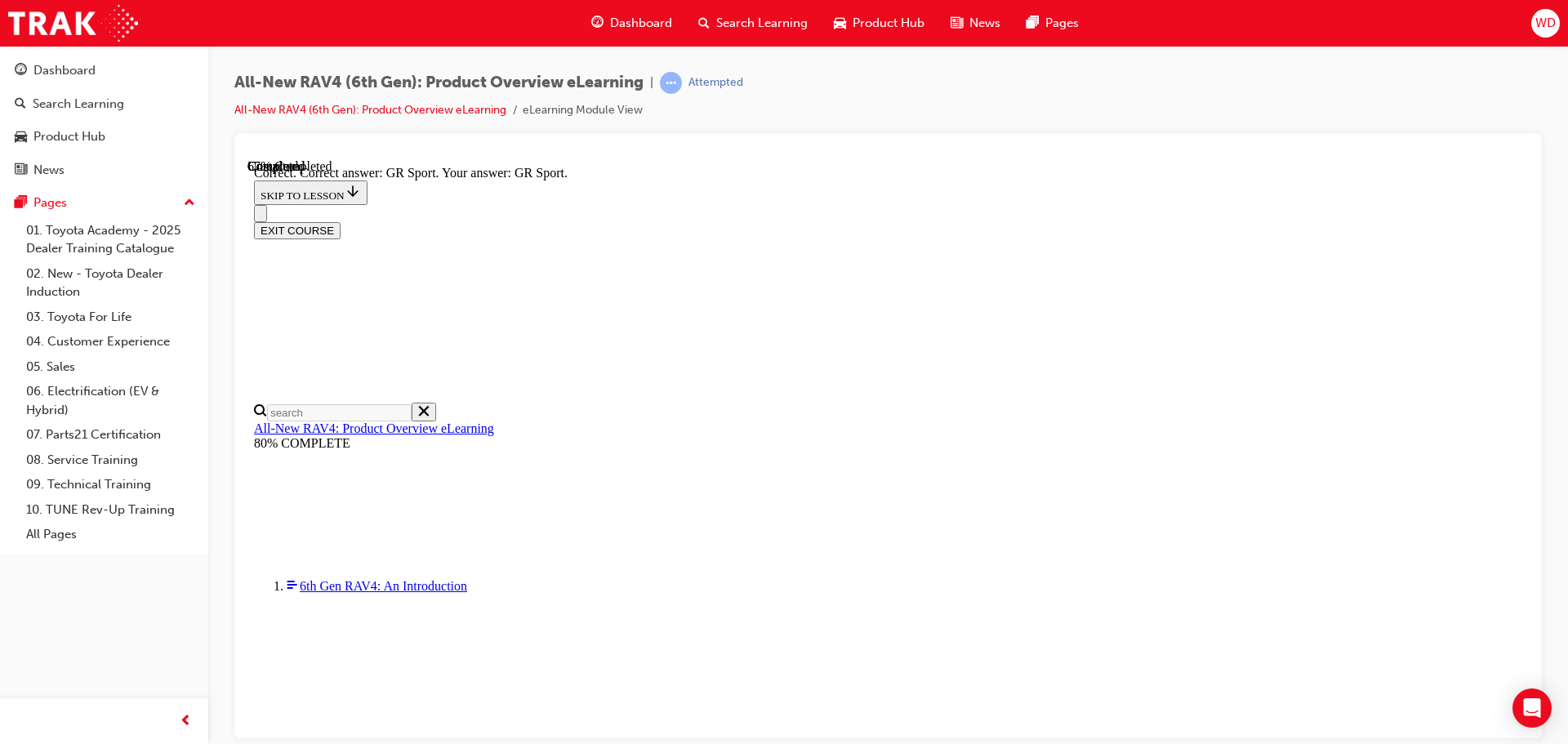
scroll to position [636, 0]
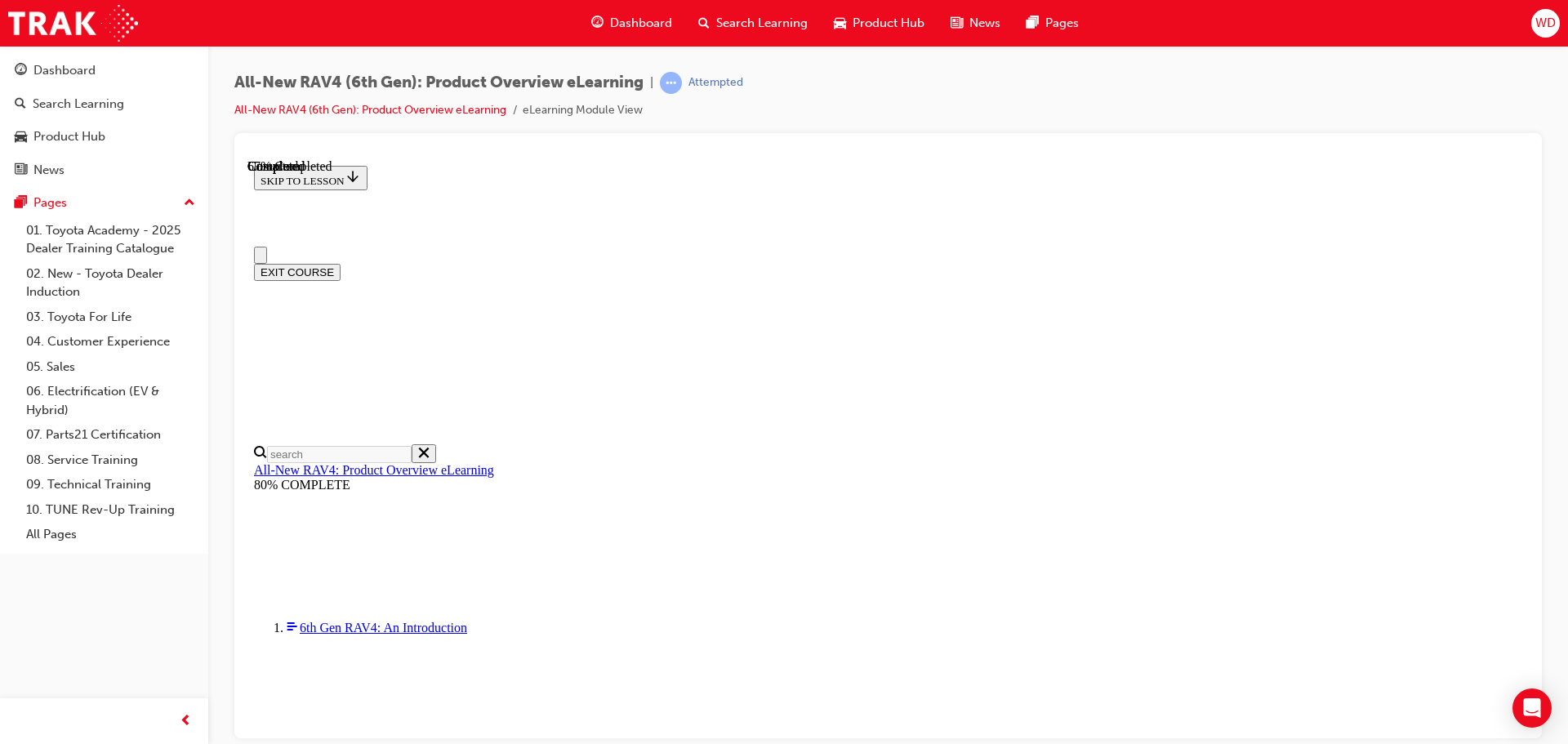
scroll to position [409, 0]
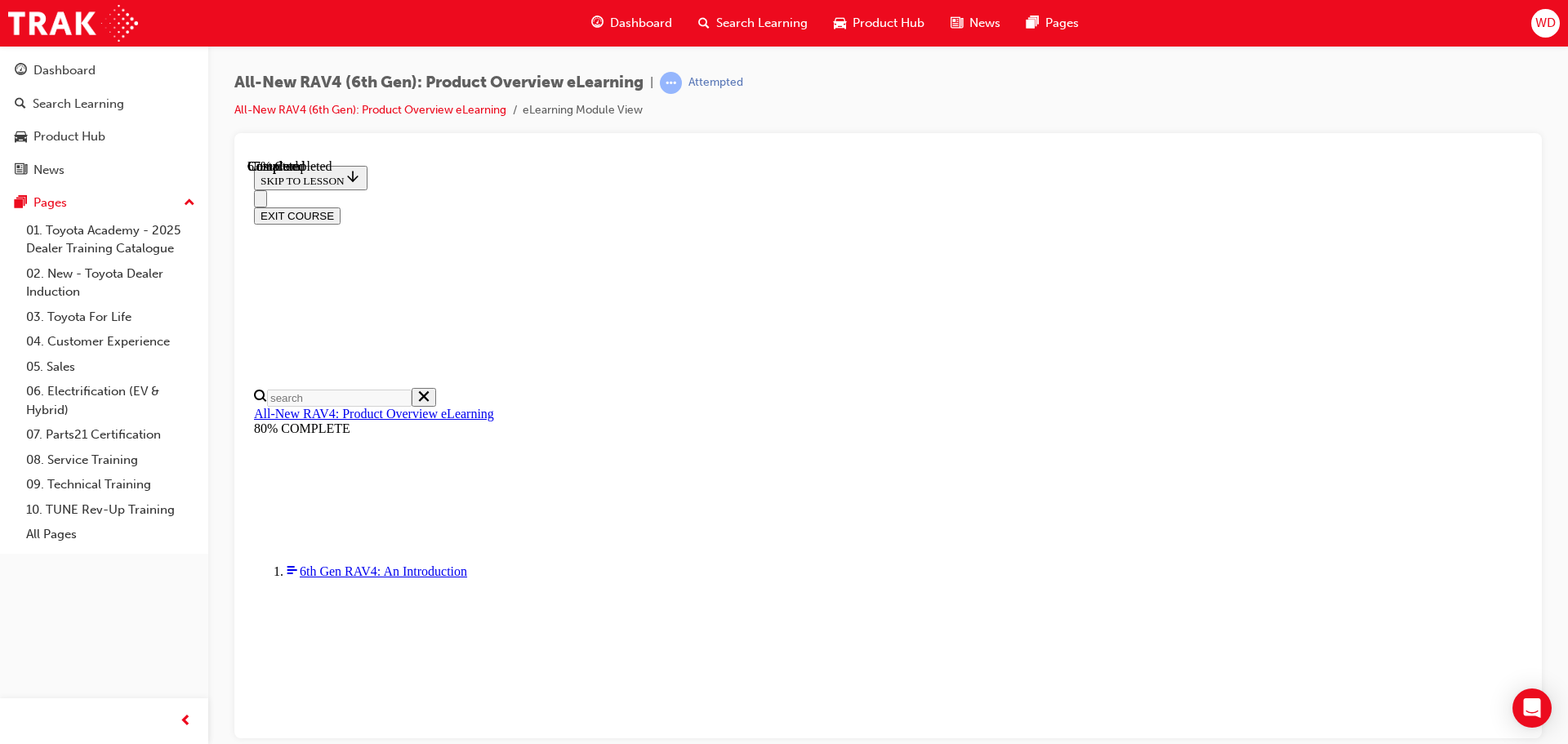
checkbox input "true"
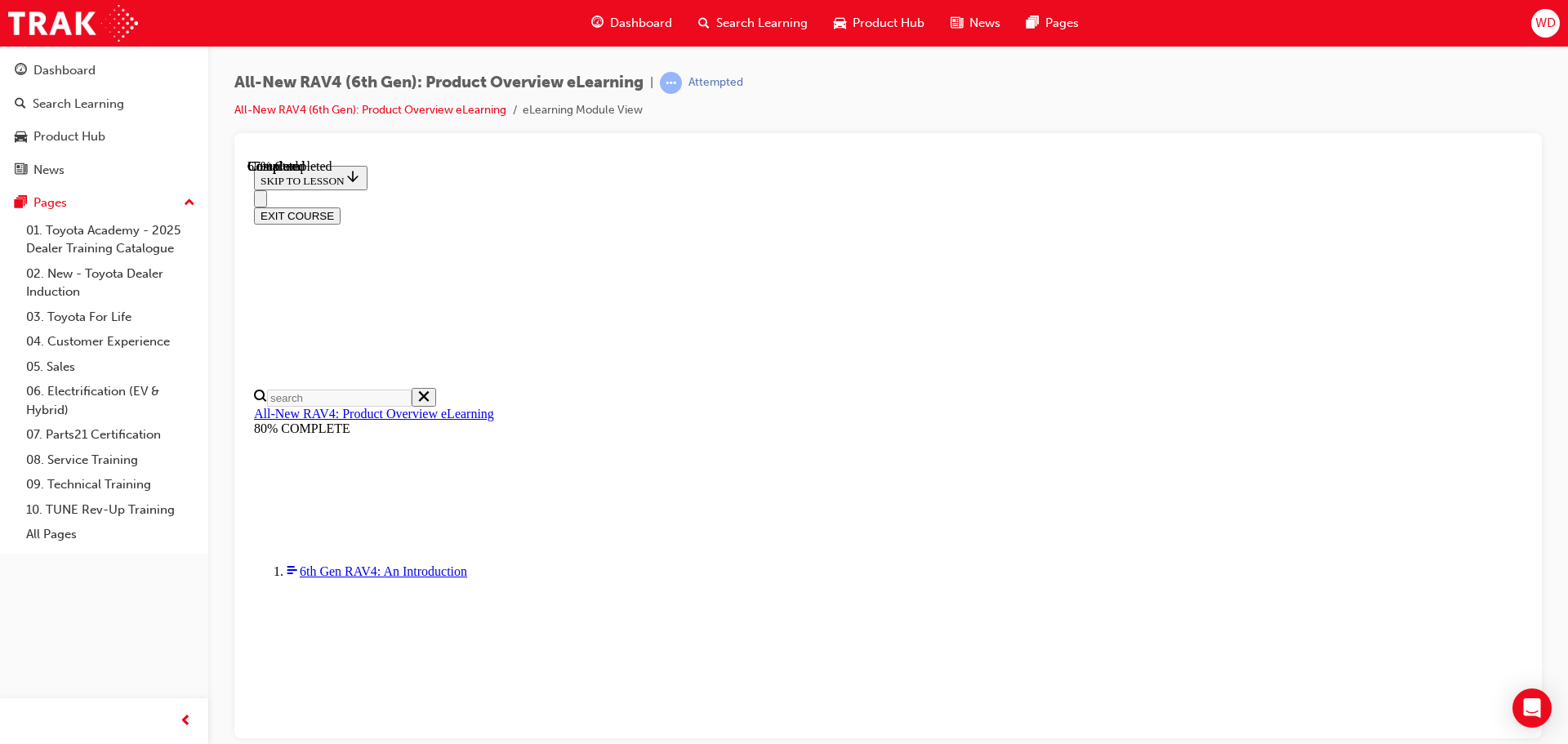
checkbox input "true"
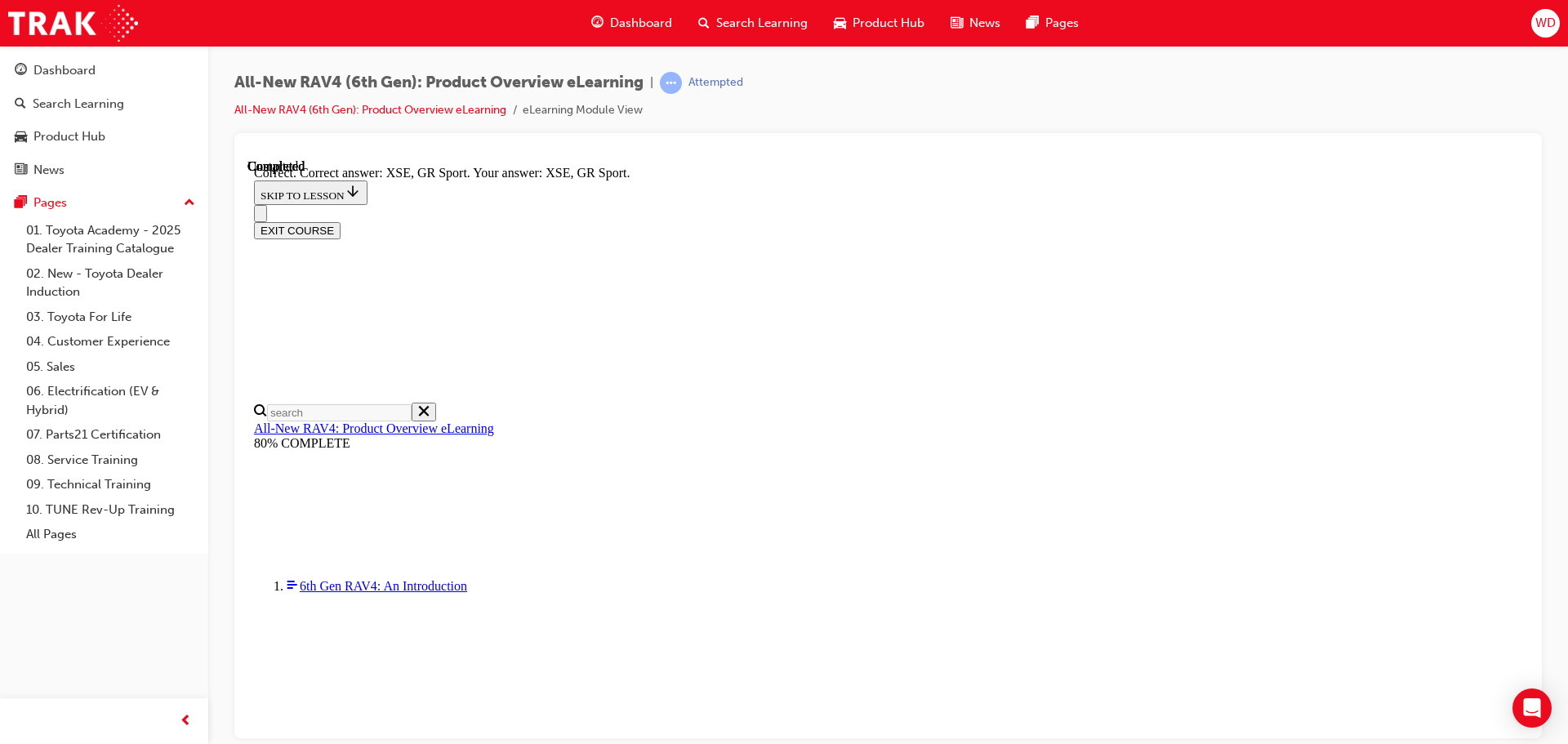
scroll to position [641, 0]
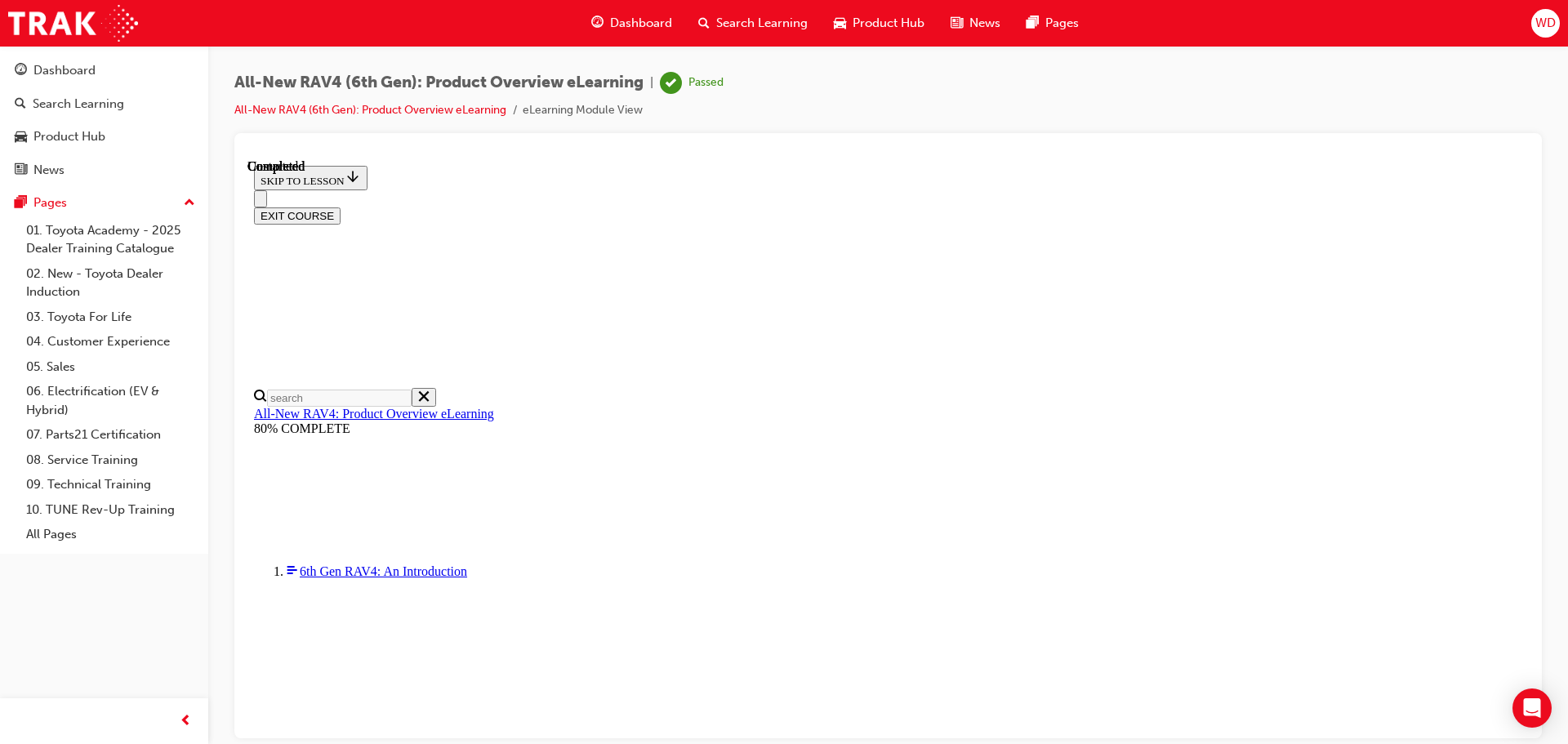
scroll to position [319, 0]
click at [341, 206] on button "EXIT COURSE" at bounding box center [298, 215] width 87 height 17
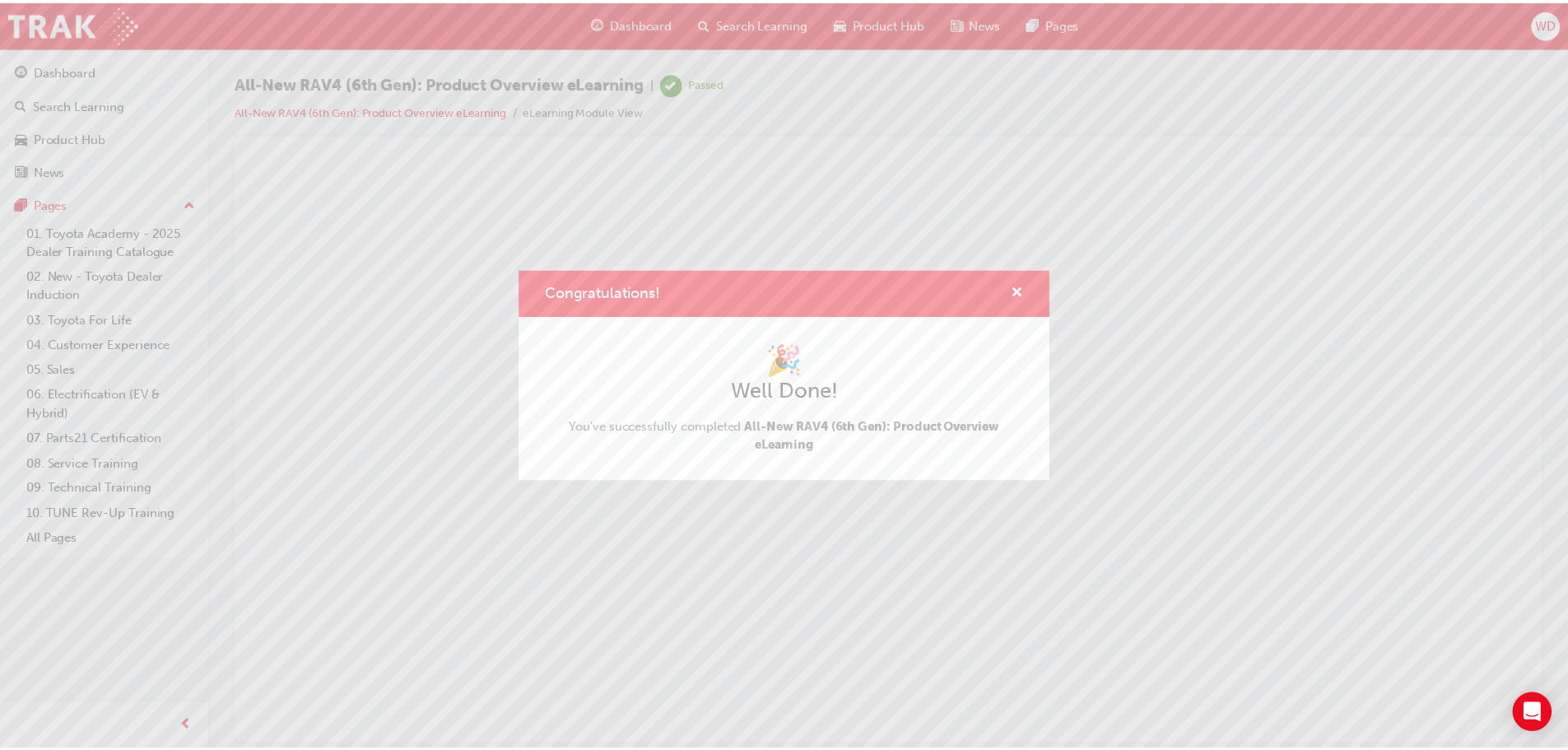
scroll to position [0, 0]
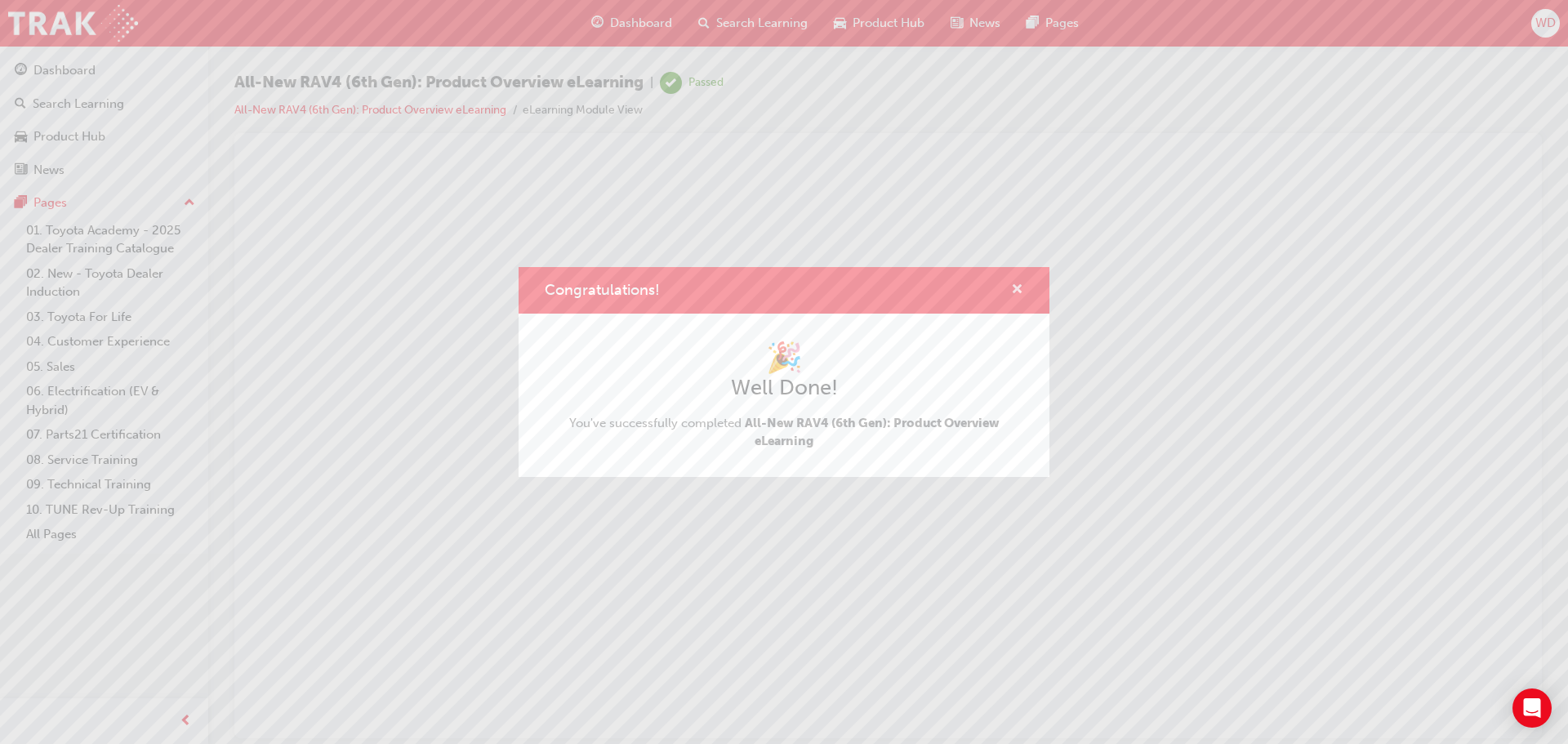
click at [1022, 289] on span "cross-icon" at bounding box center [1017, 290] width 13 height 14
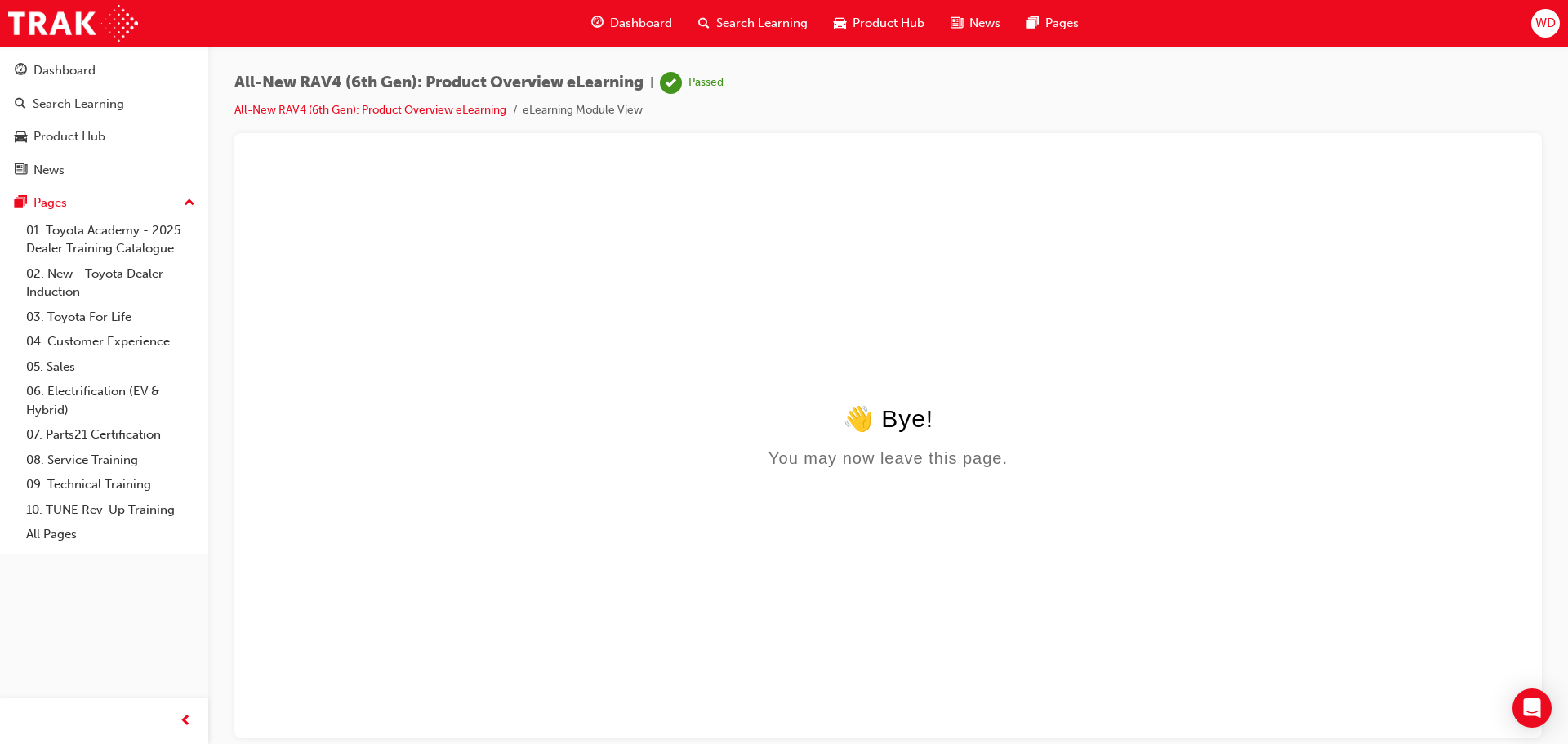
click at [619, 28] on span "Dashboard" at bounding box center [640, 22] width 62 height 18
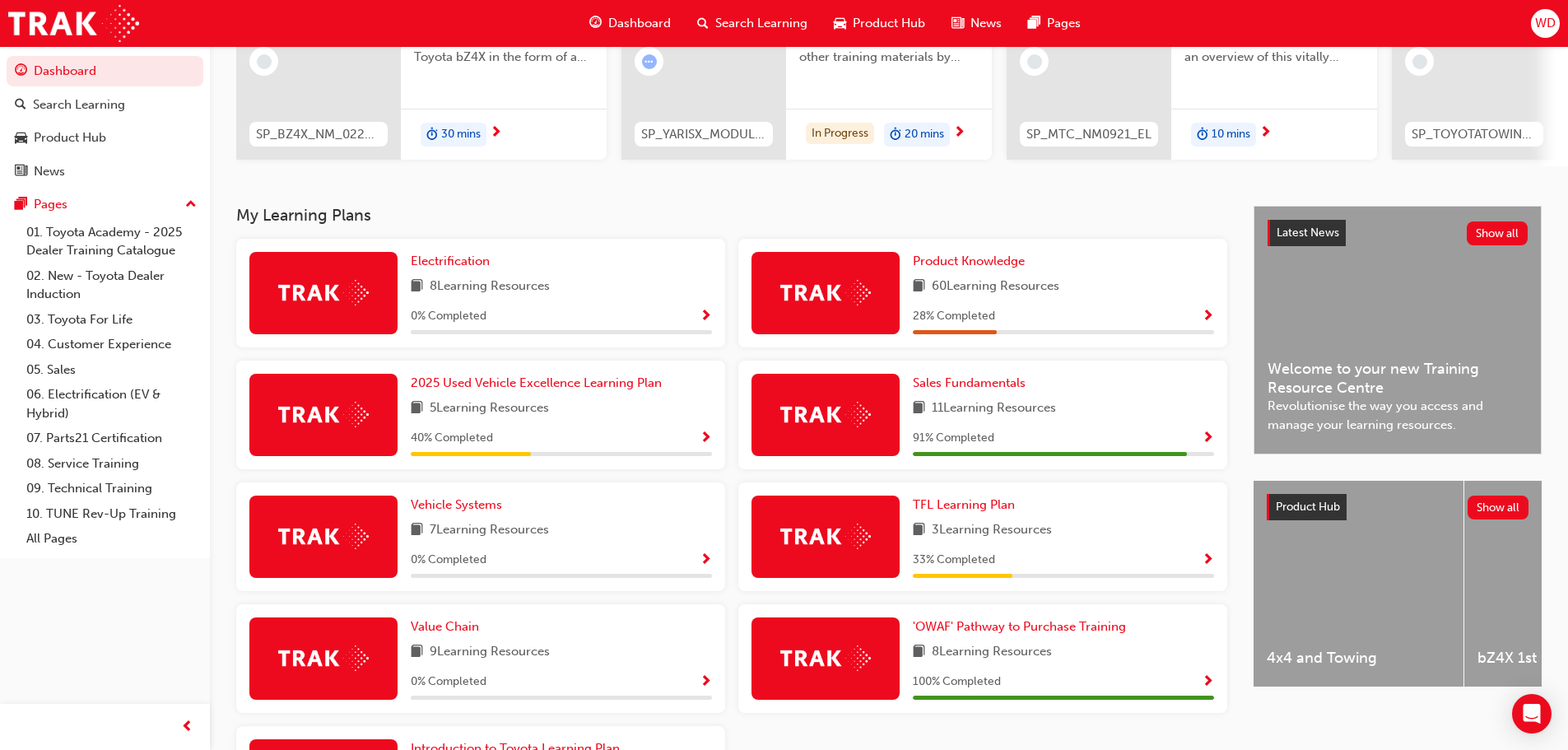
scroll to position [329, 0]
